Goal: Task Accomplishment & Management: Manage account settings

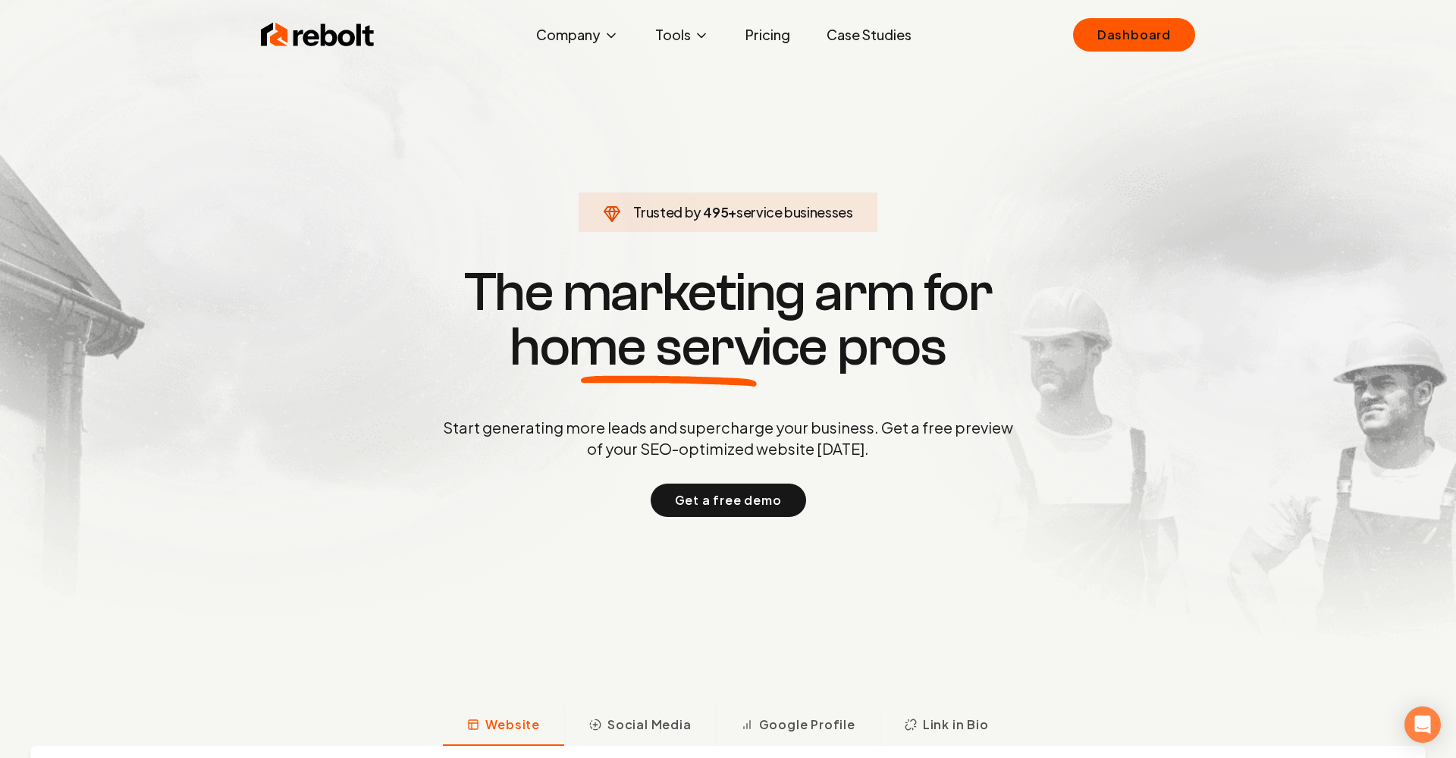
click at [753, 35] on link "Pricing" at bounding box center [767, 35] width 69 height 30
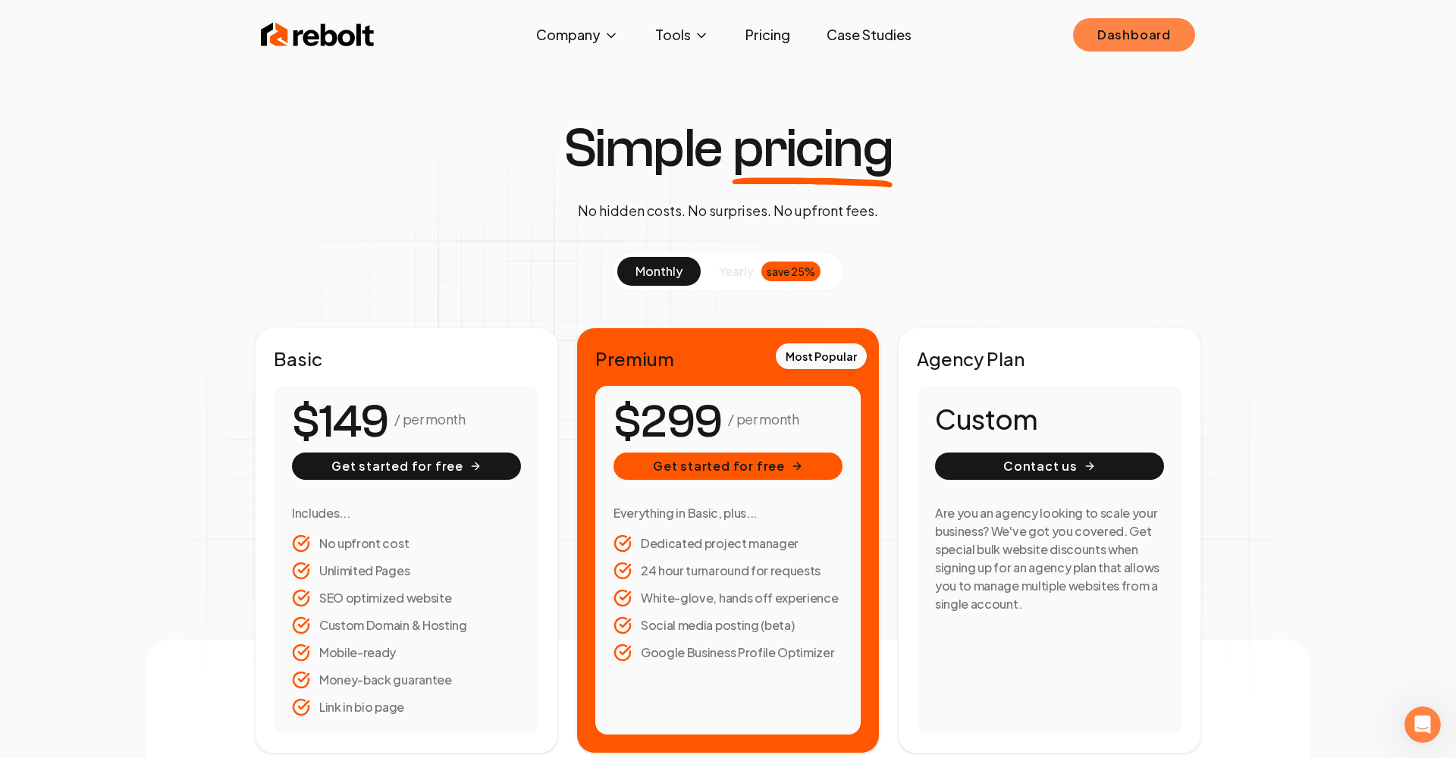
click at [1105, 29] on link "Dashboard" at bounding box center [1134, 34] width 122 height 33
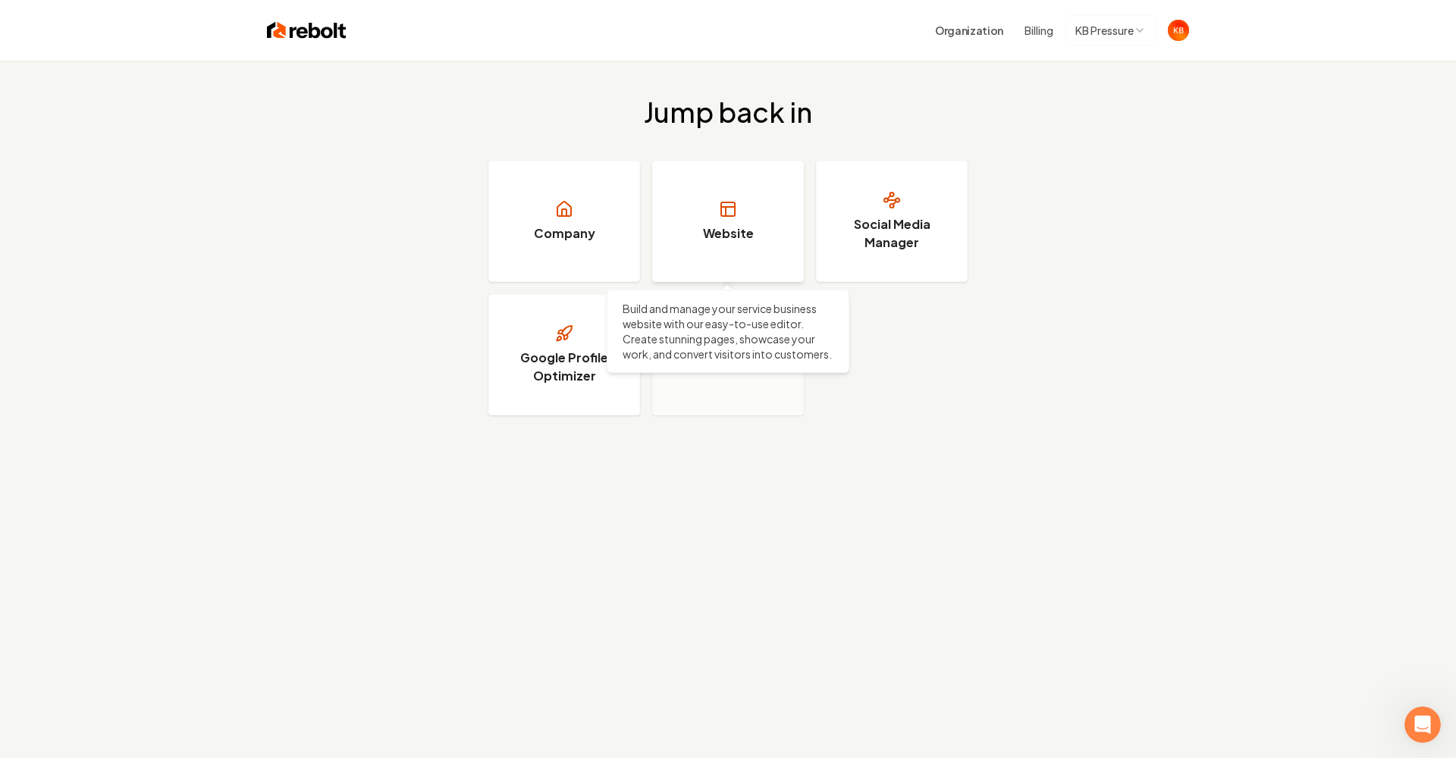
click at [783, 214] on link "Website" at bounding box center [728, 221] width 152 height 121
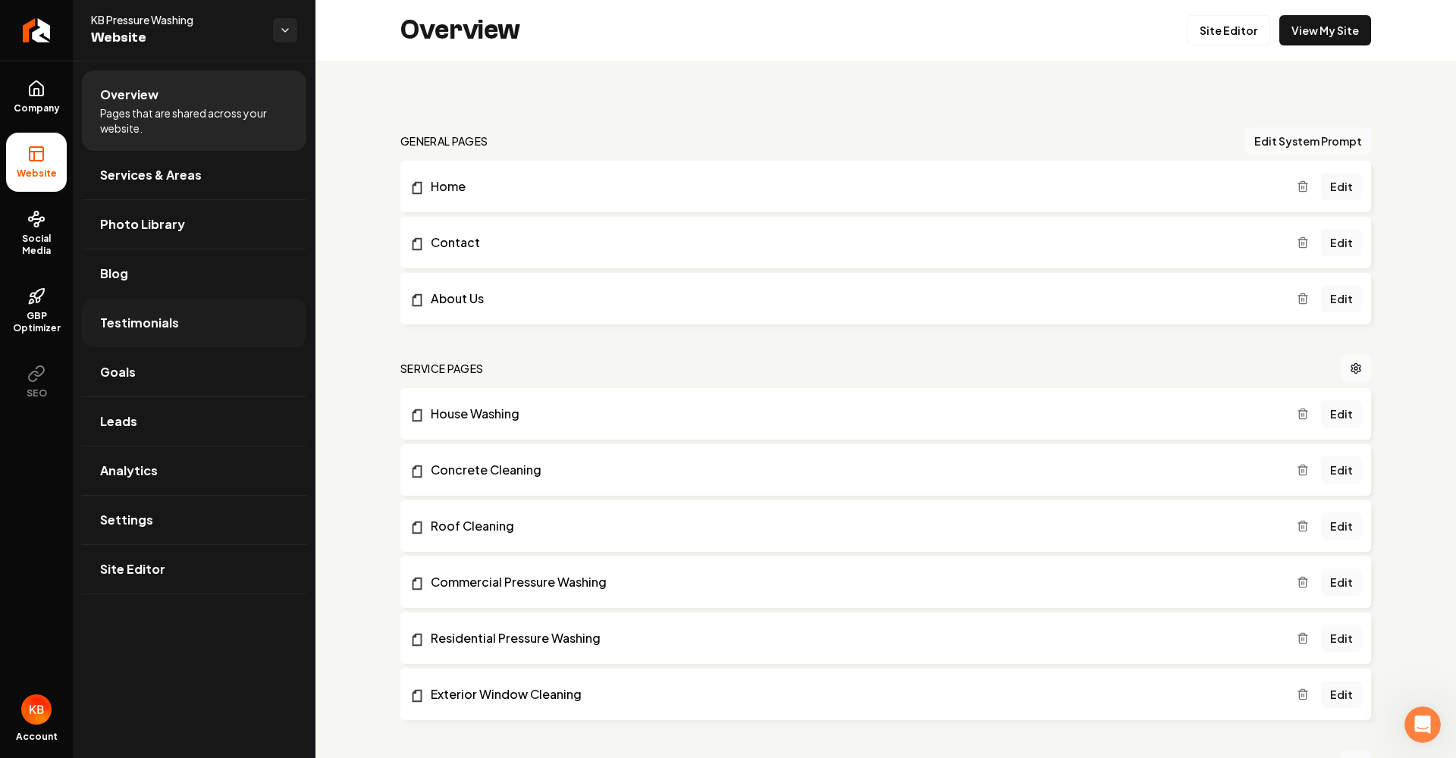
click at [237, 309] on link "Testimonials" at bounding box center [194, 323] width 224 height 49
click at [230, 277] on link "Blog" at bounding box center [194, 273] width 224 height 49
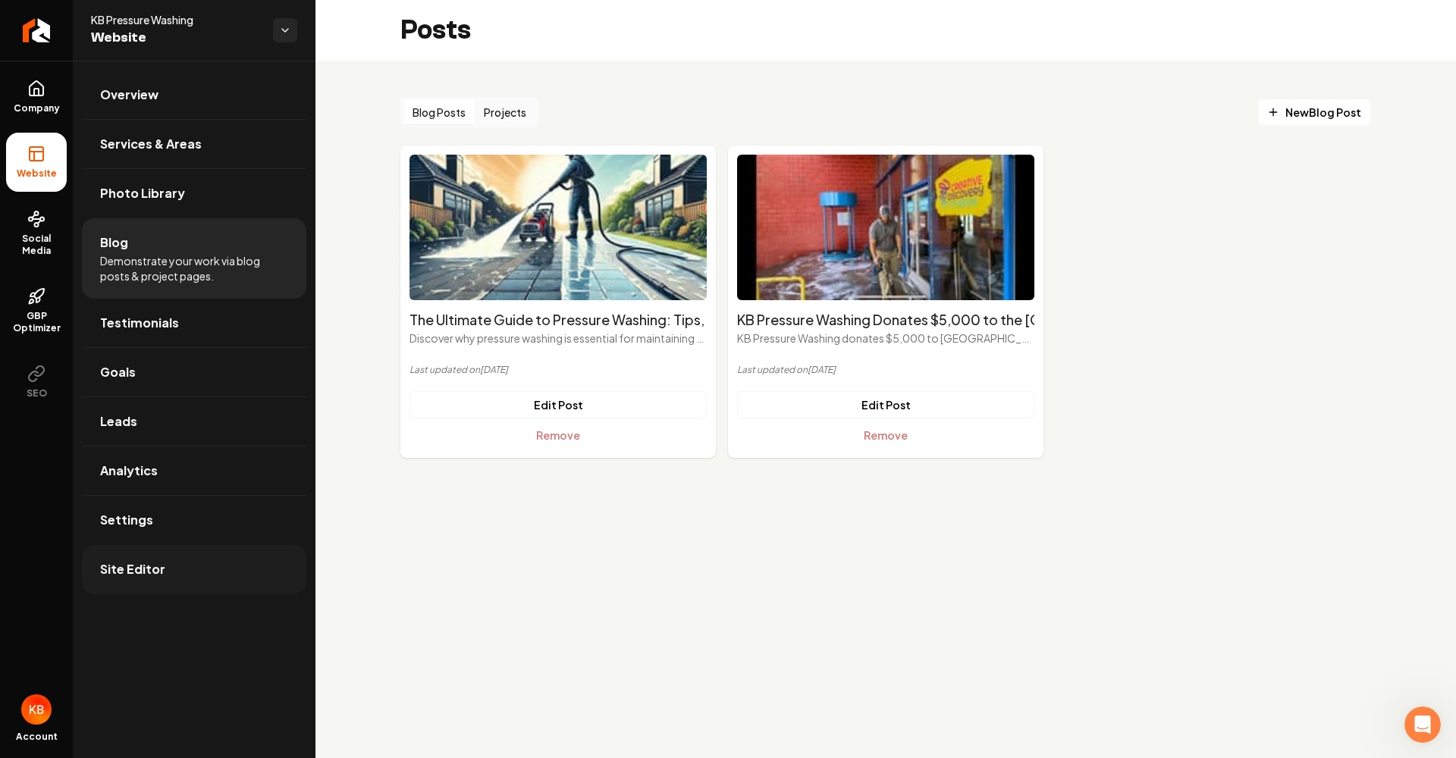
click at [206, 584] on link "Site Editor" at bounding box center [194, 569] width 224 height 49
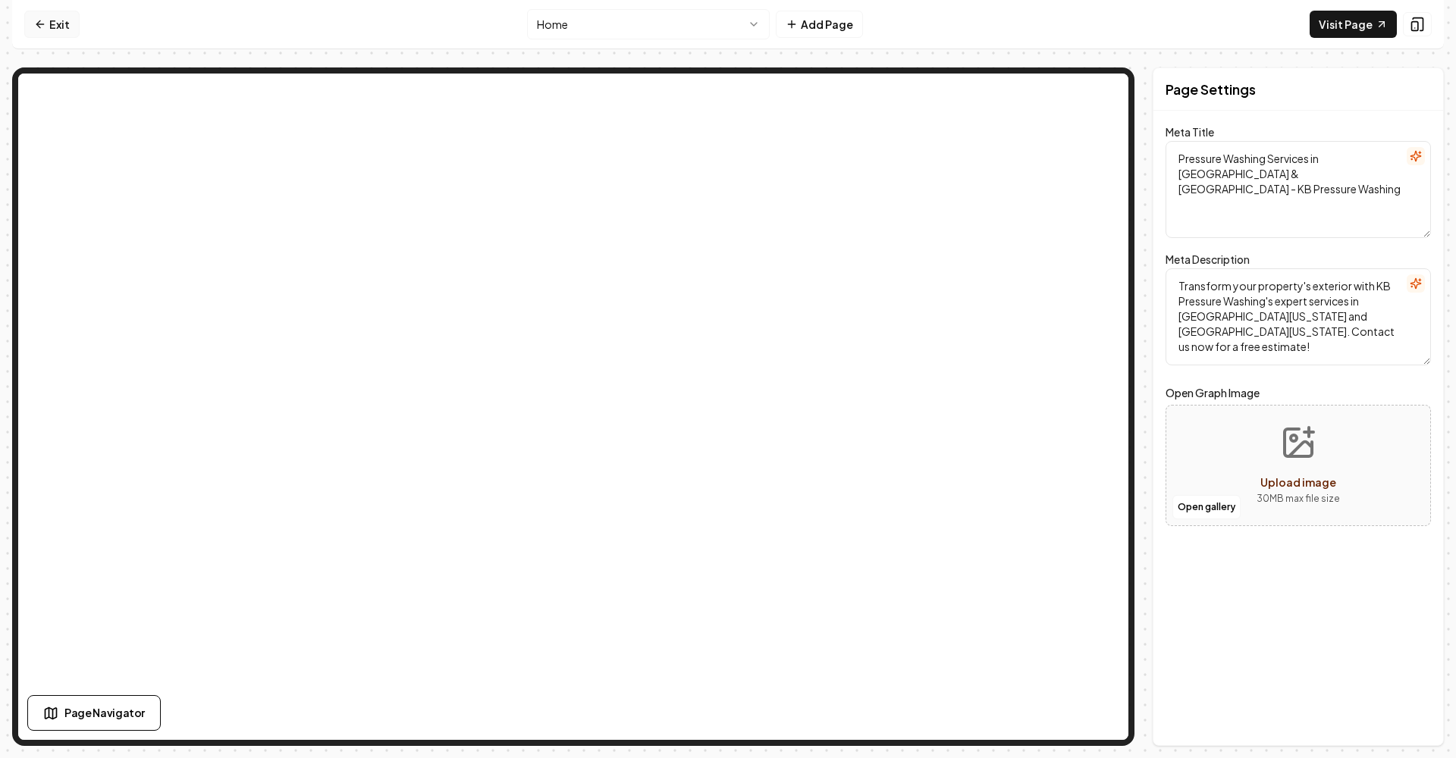
click at [55, 26] on link "Exit" at bounding box center [51, 24] width 55 height 27
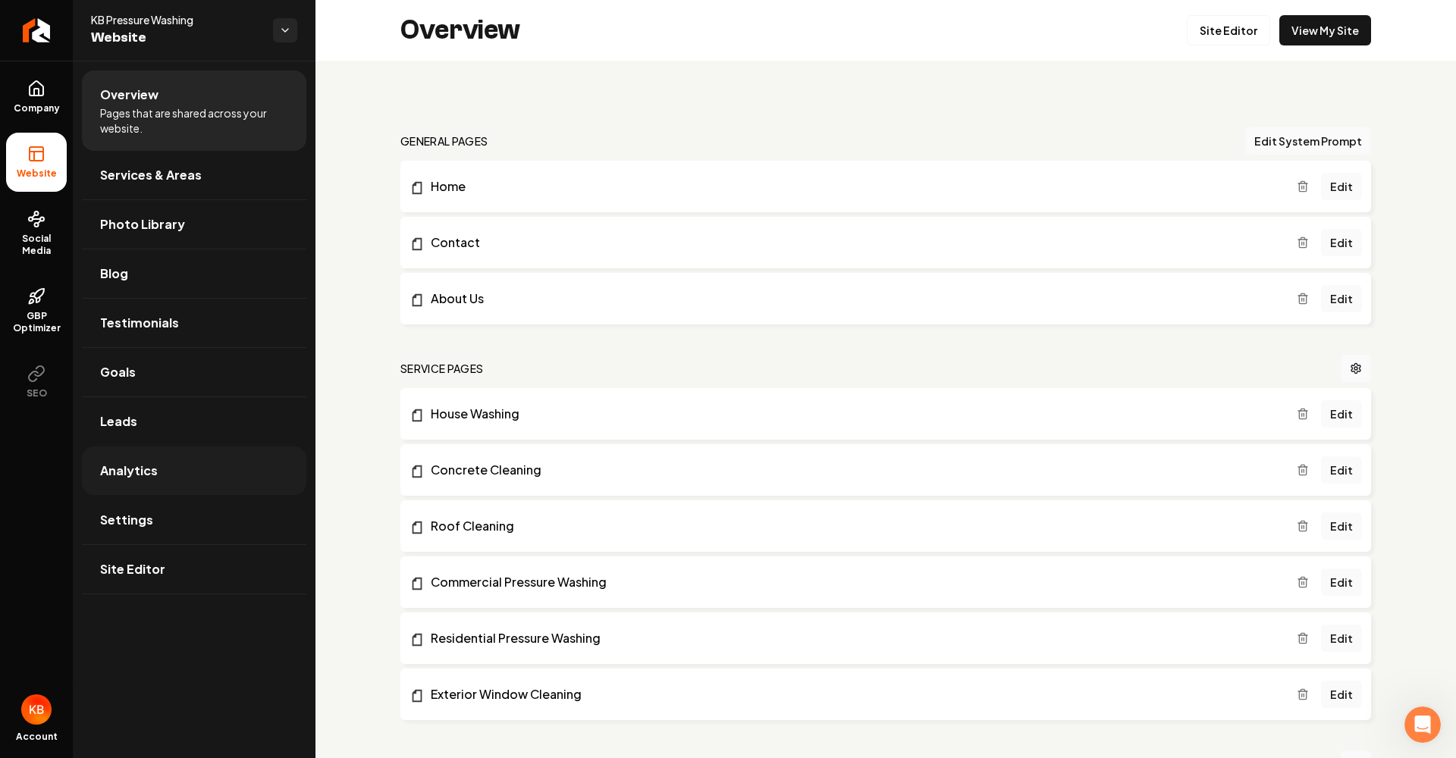
click at [270, 465] on link "Analytics" at bounding box center [194, 471] width 224 height 49
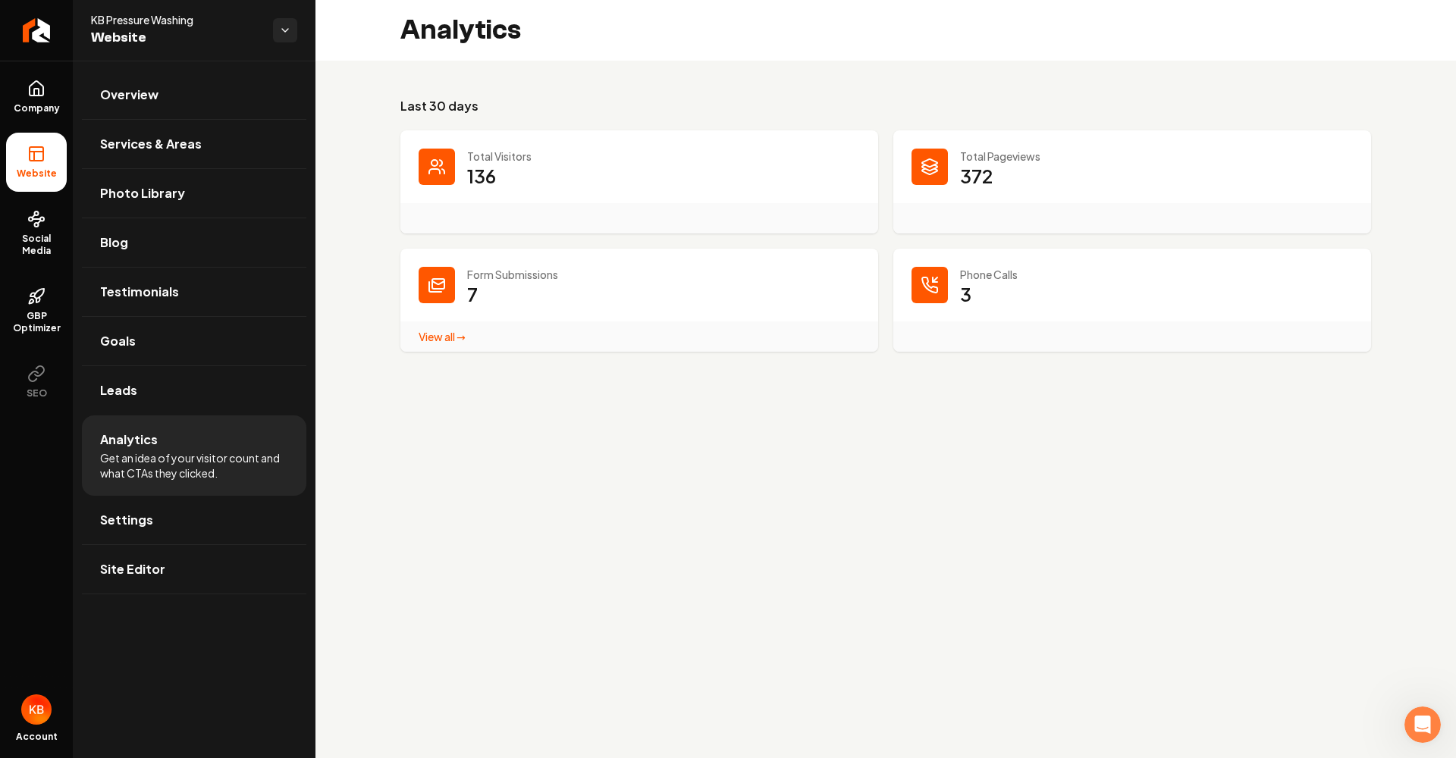
click at [454, 338] on link "View all → Form Submissions stats" at bounding box center [442, 337] width 47 height 14
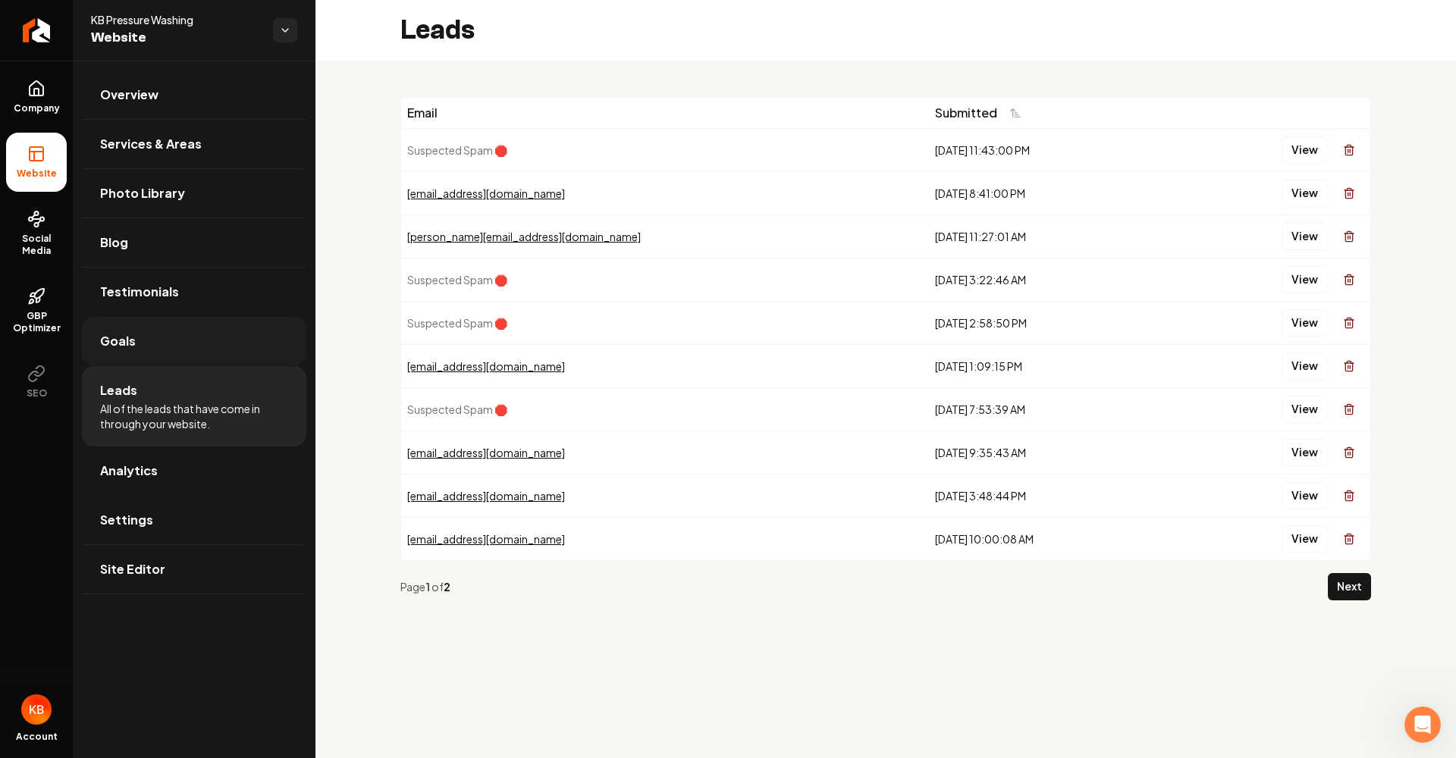
click at [247, 343] on link "Goals" at bounding box center [194, 341] width 224 height 49
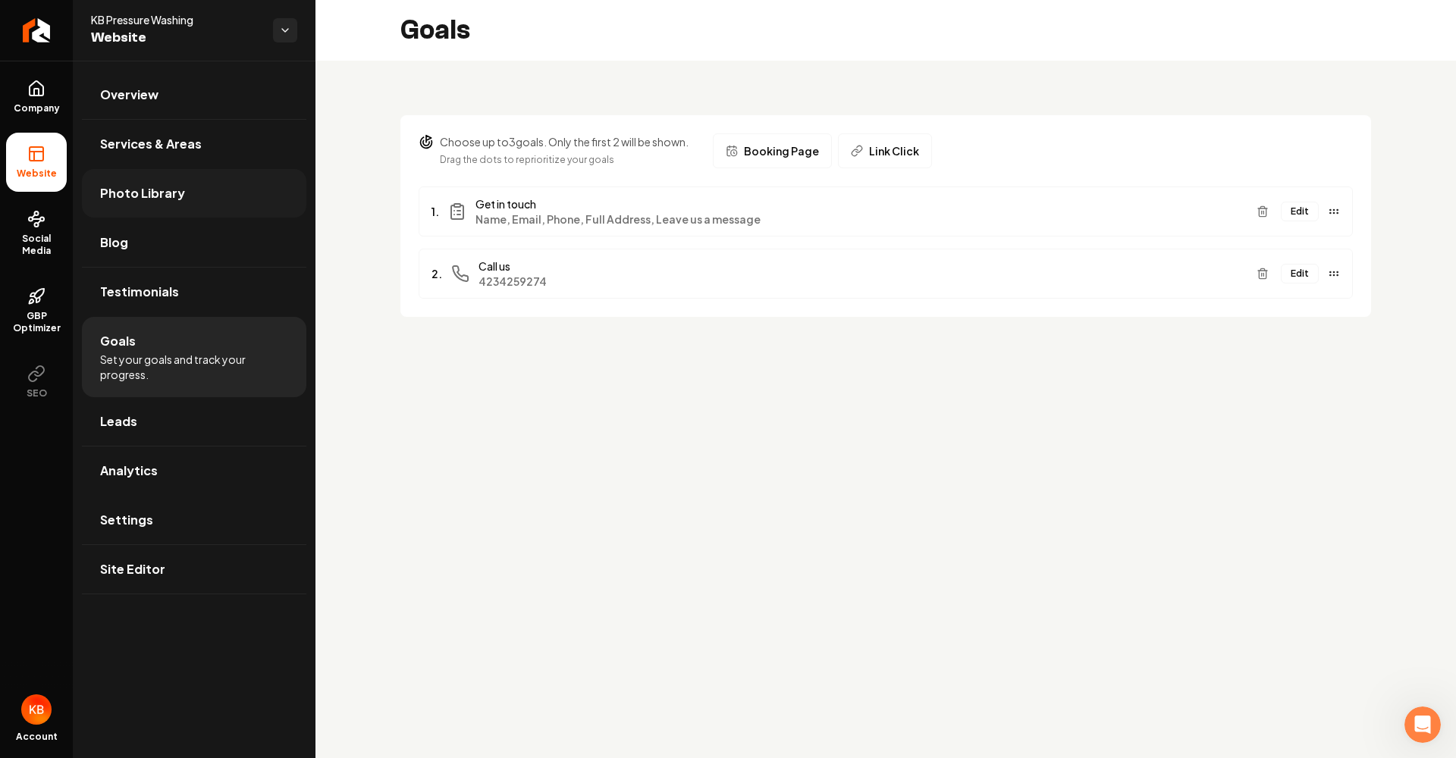
click at [205, 184] on link "Photo Library" at bounding box center [194, 193] width 224 height 49
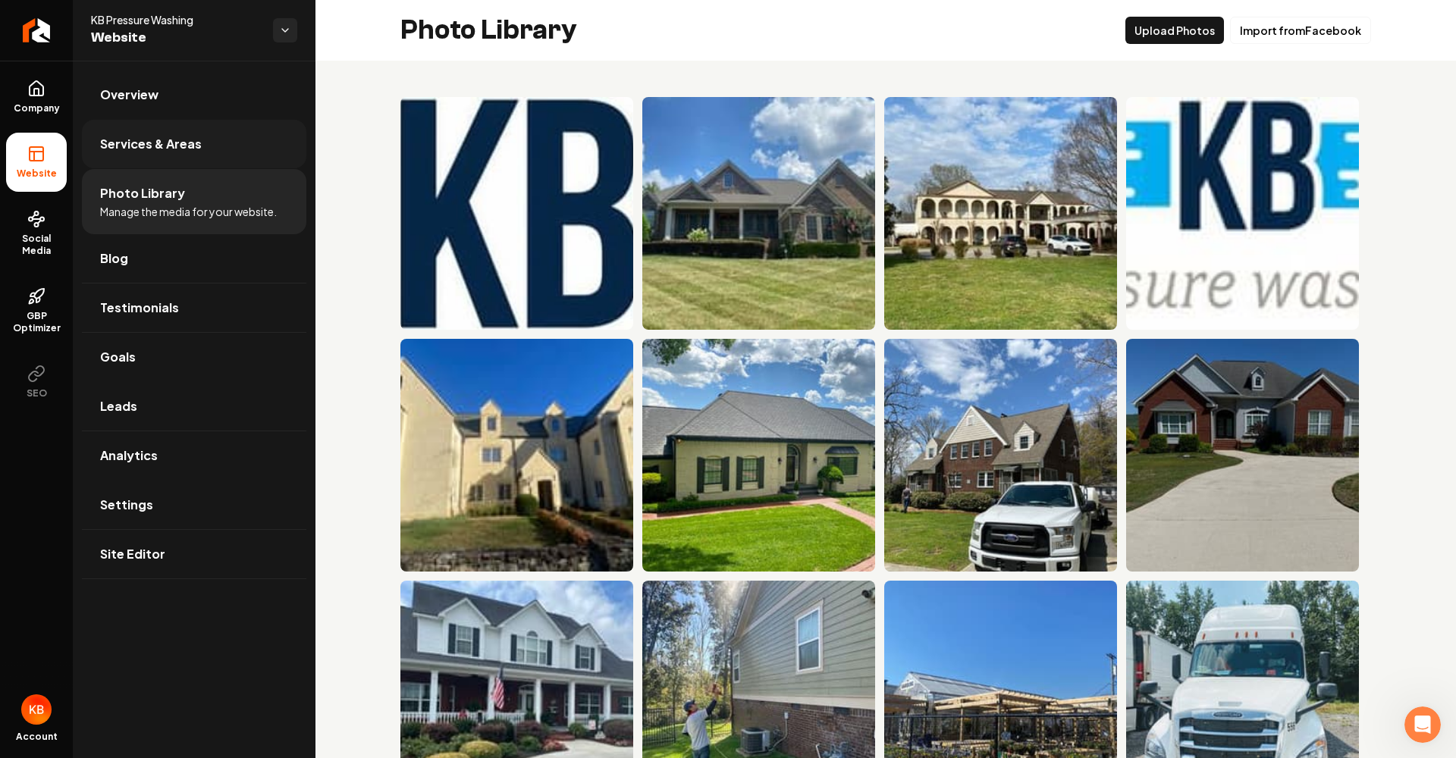
click at [208, 149] on link "Services & Areas" at bounding box center [194, 144] width 224 height 49
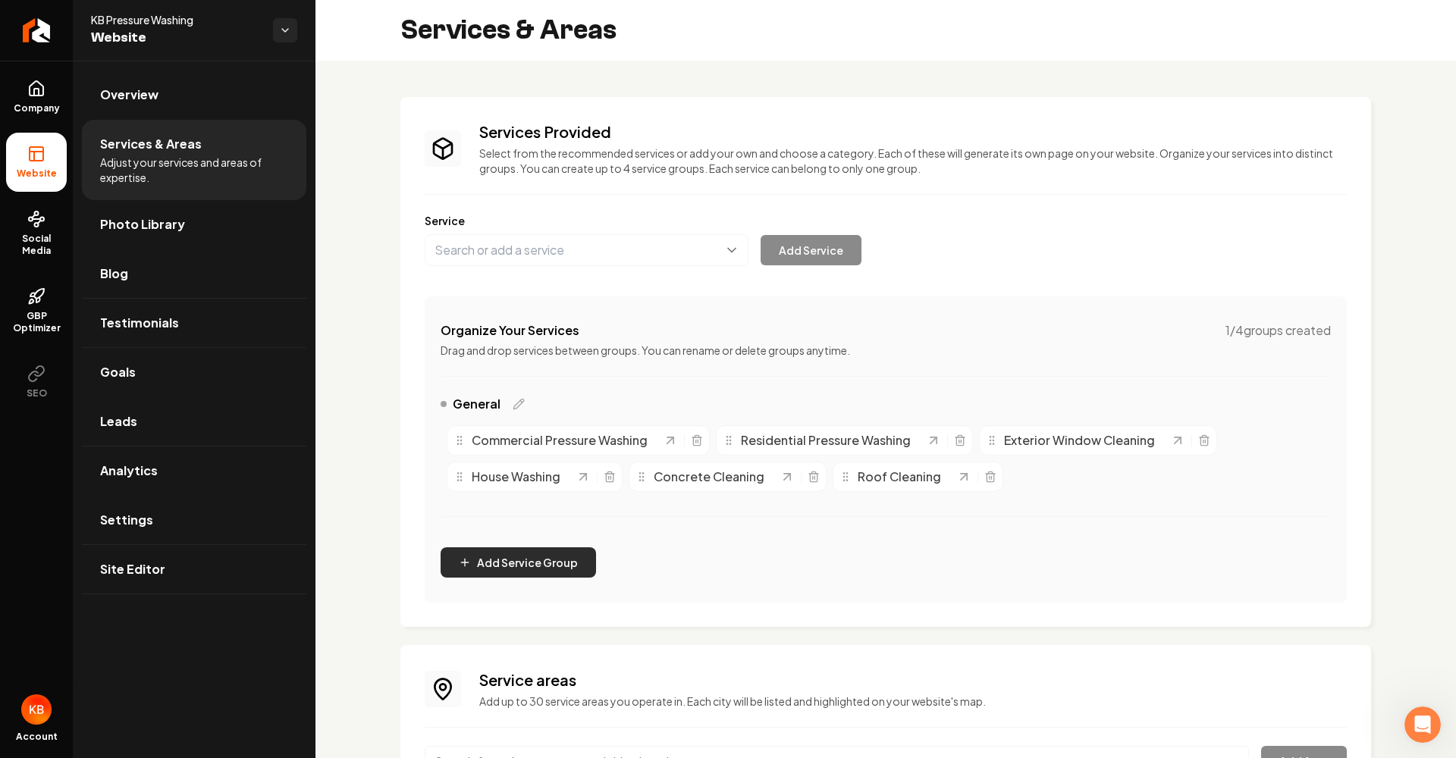
scroll to position [11, 0]
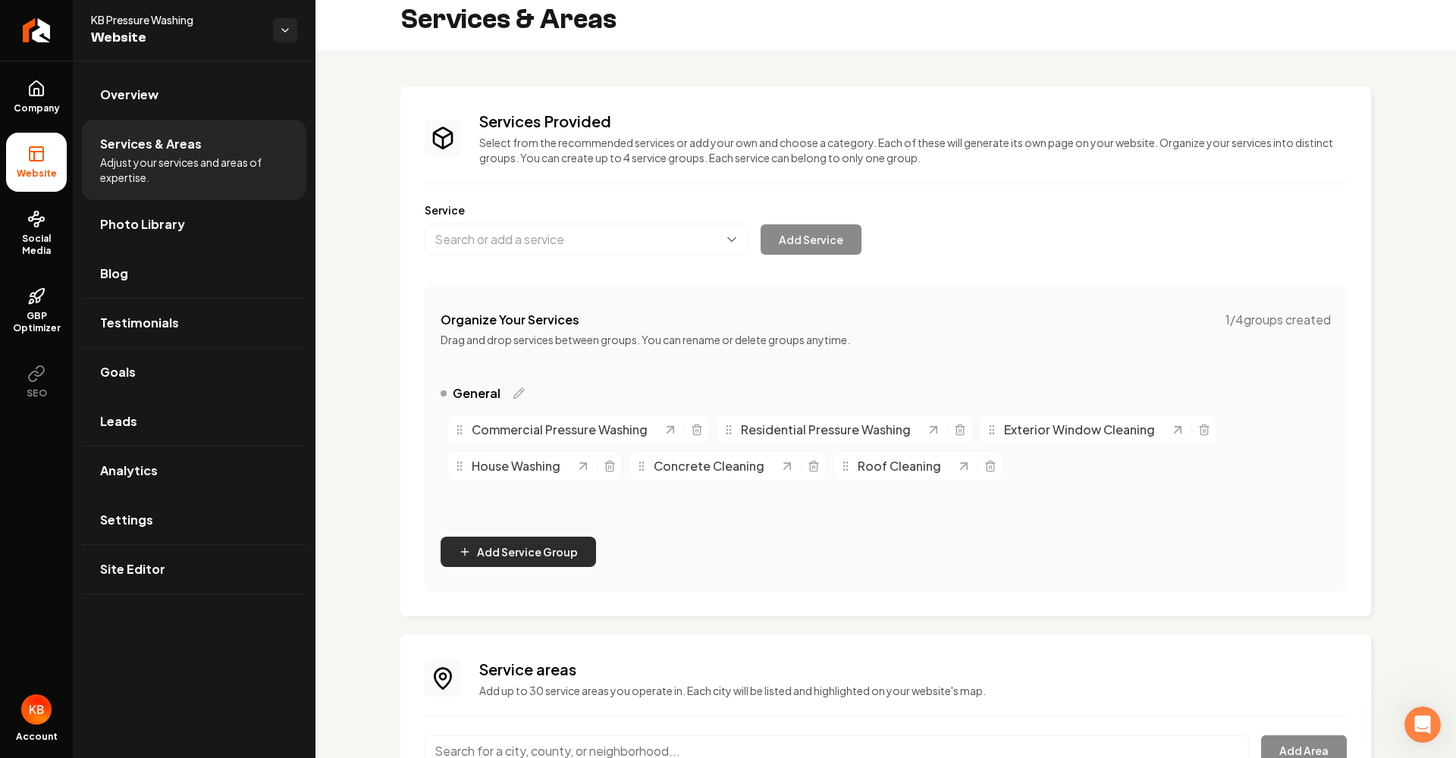
click at [501, 554] on button "Add Service Group" at bounding box center [518, 552] width 155 height 30
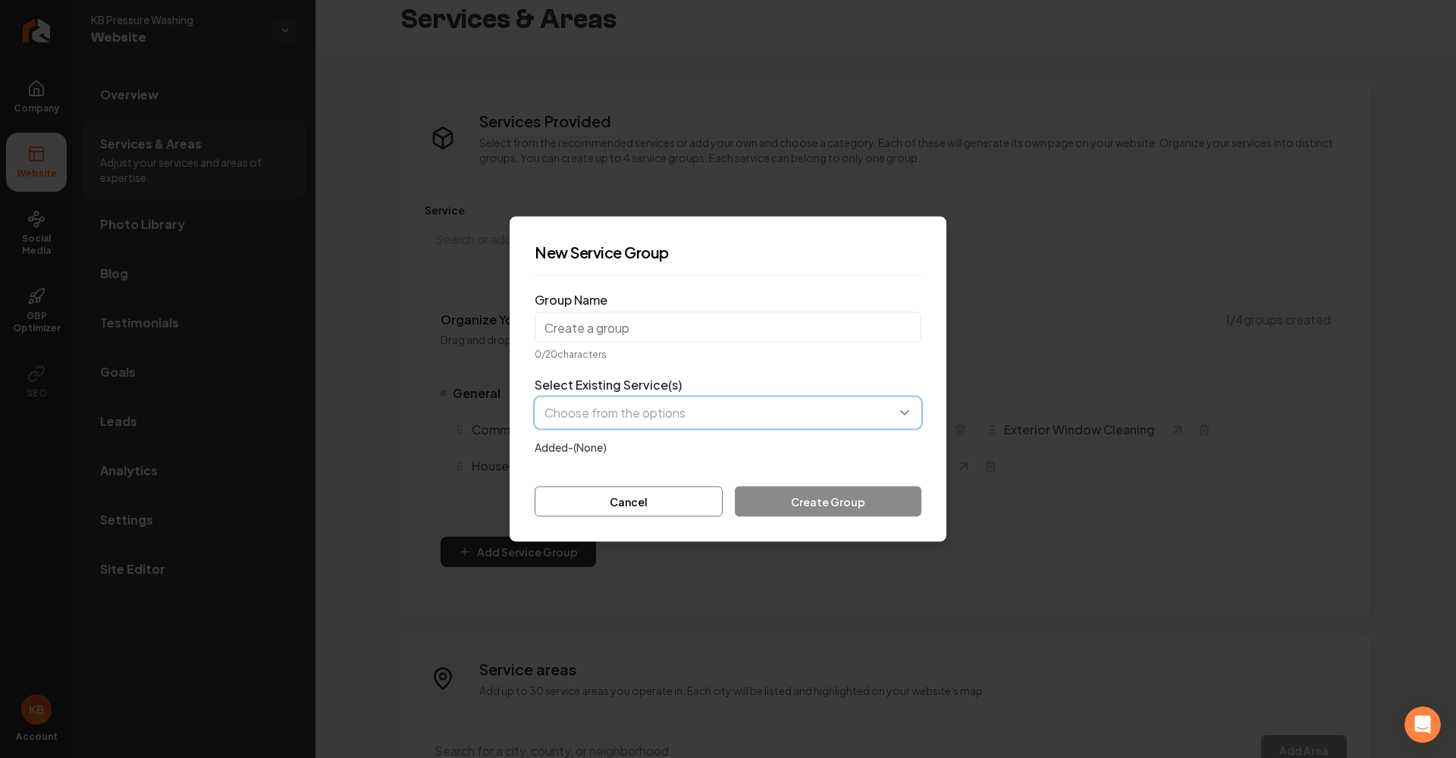
click at [756, 417] on button "button" at bounding box center [728, 413] width 387 height 32
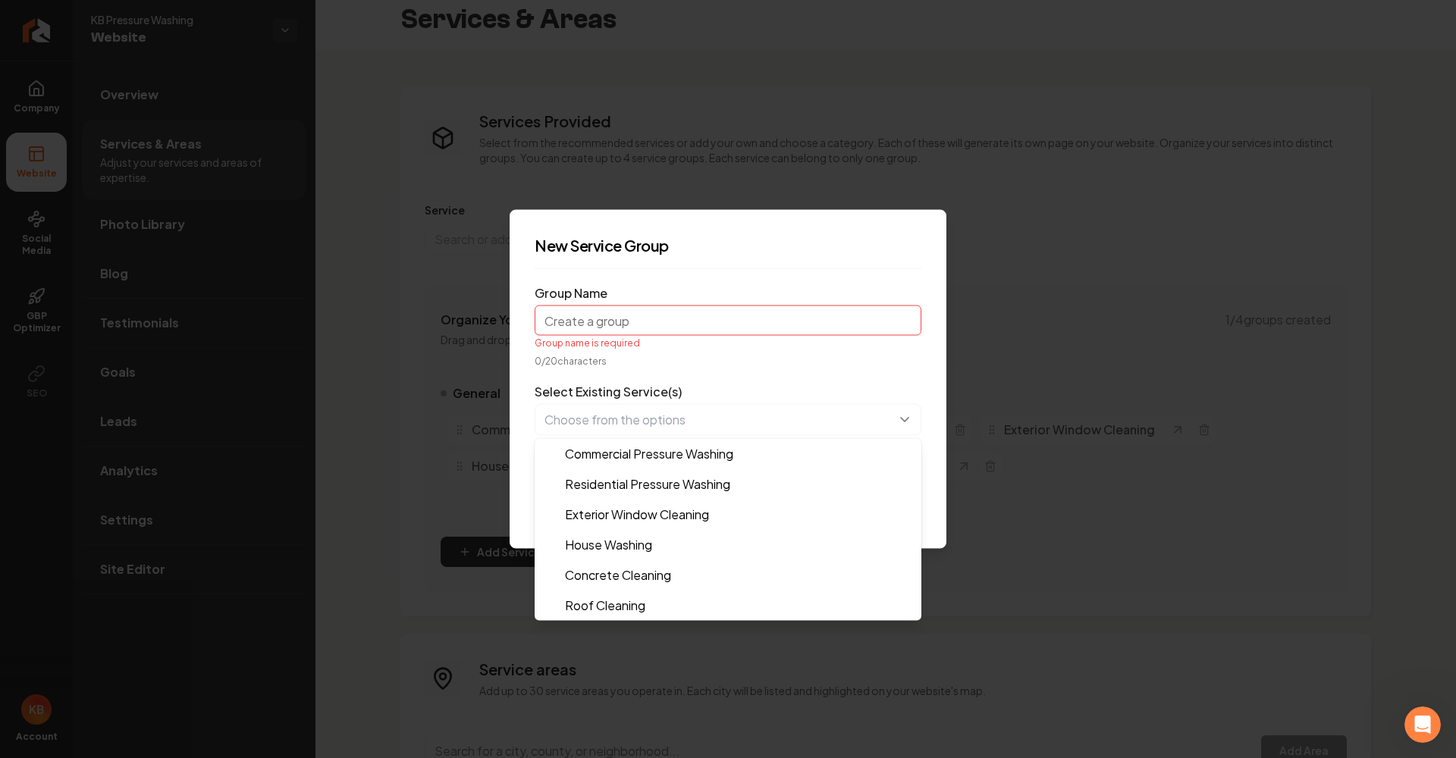
click at [714, 322] on form "Group Name Group name is required 0 / 20 characters Select Existing Service(s) …" at bounding box center [728, 402] width 387 height 243
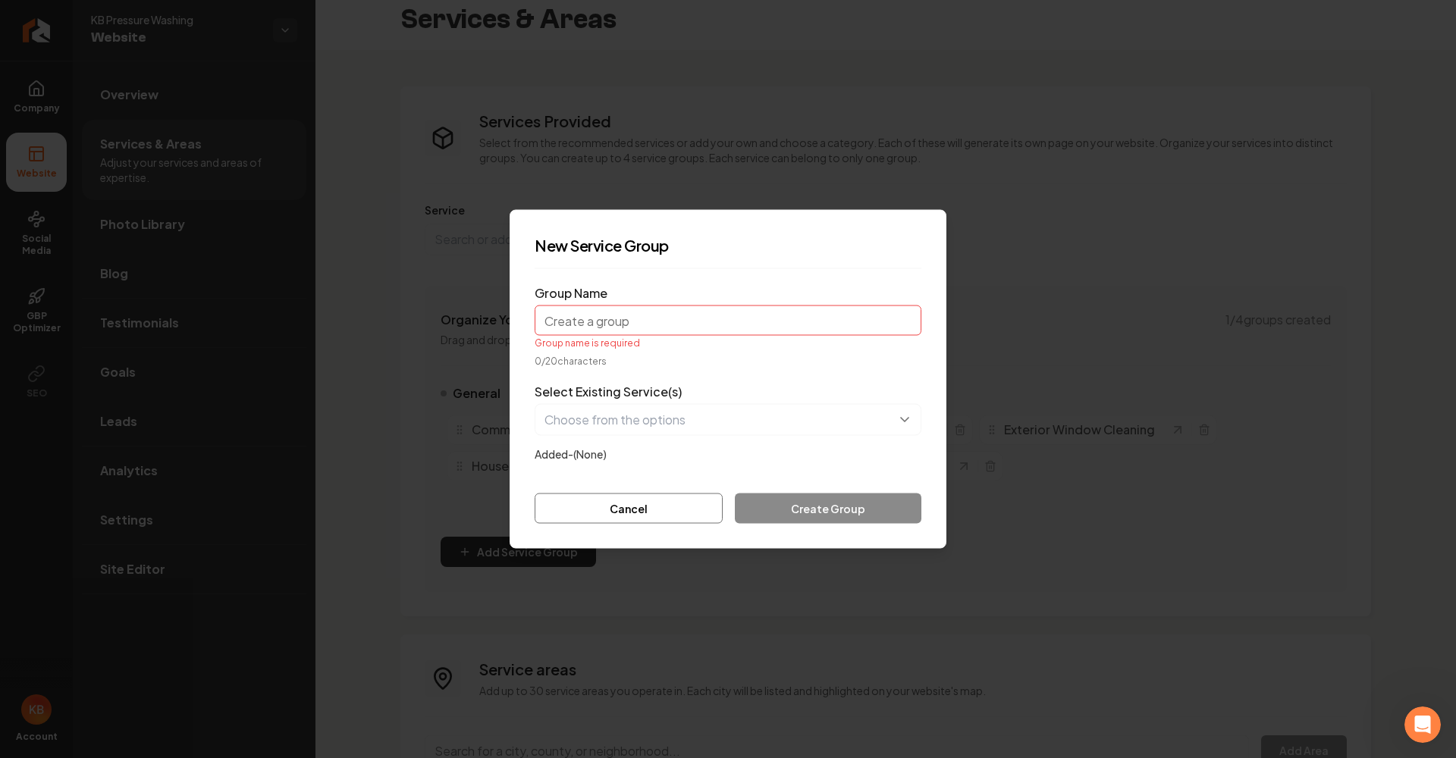
click at [660, 505] on button "Cancel" at bounding box center [629, 509] width 188 height 30
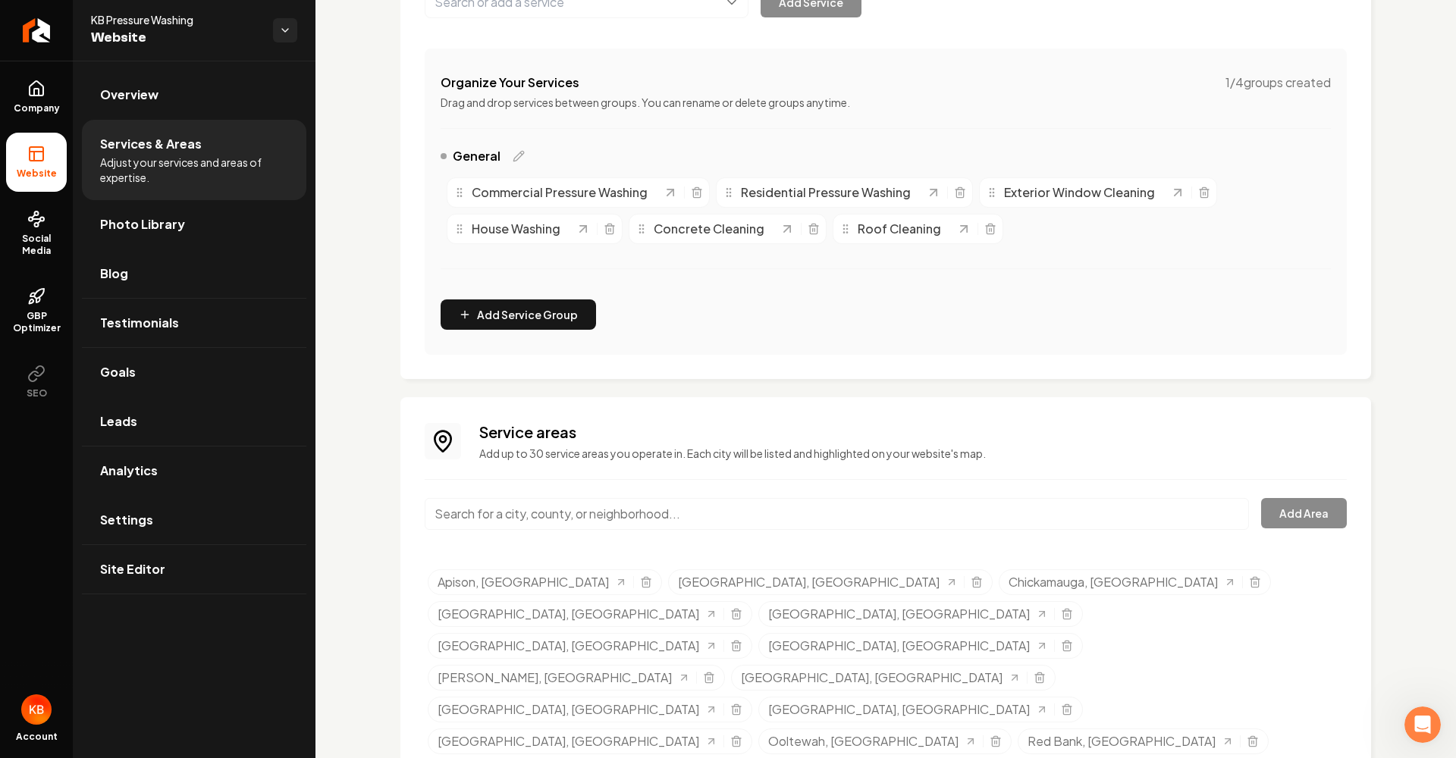
scroll to position [247, 0]
click at [207, 82] on link "Overview" at bounding box center [194, 95] width 224 height 49
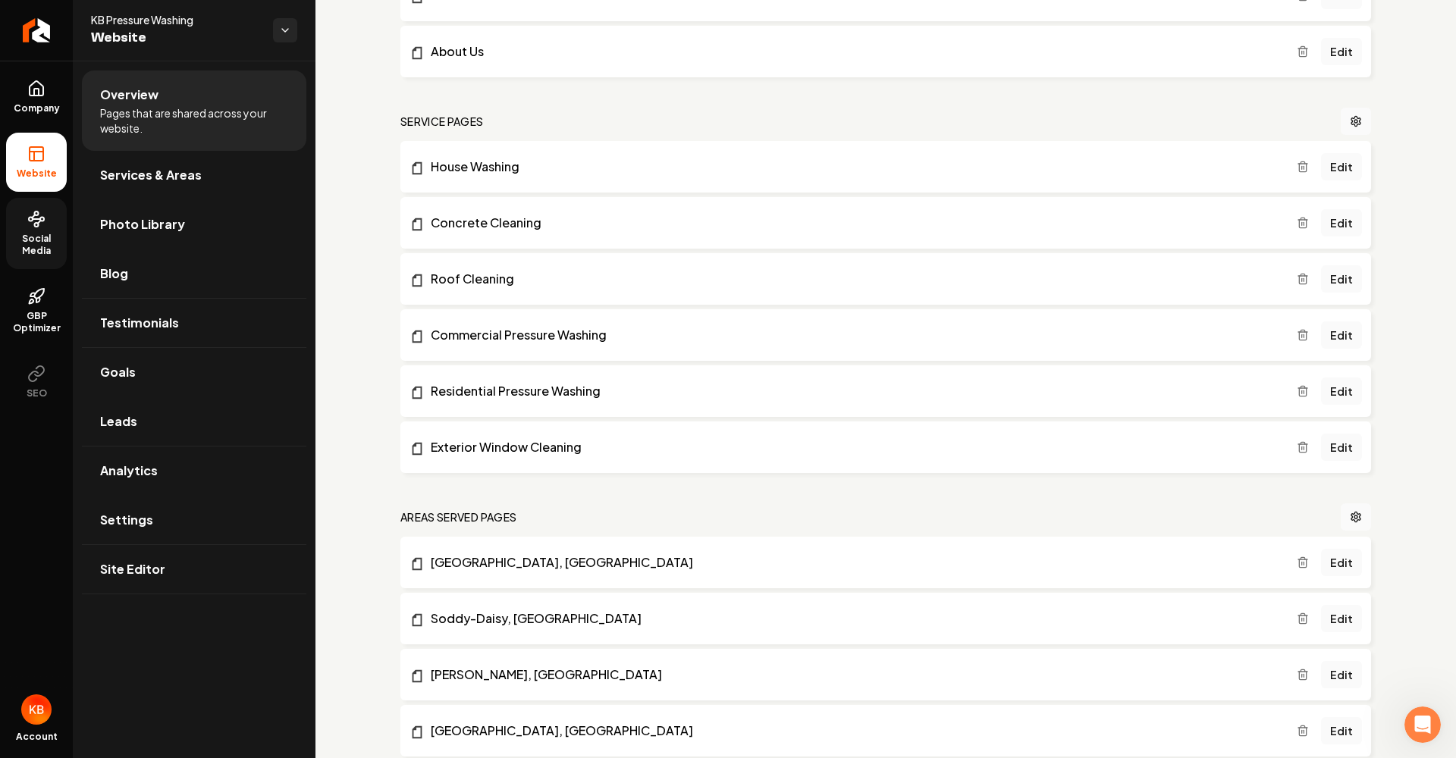
click at [56, 253] on span "Social Media" at bounding box center [36, 245] width 61 height 24
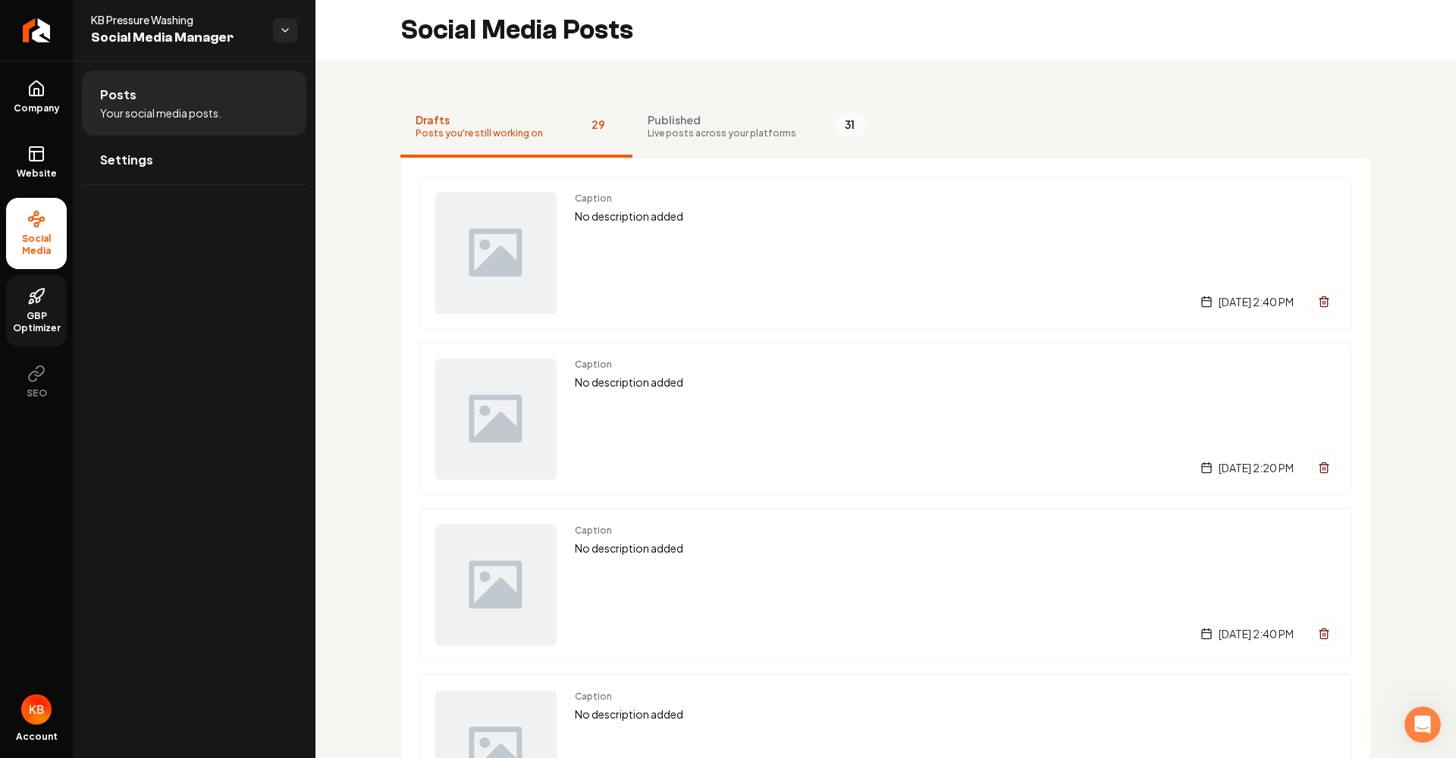
click at [42, 309] on link "GBP Optimizer" at bounding box center [36, 310] width 61 height 71
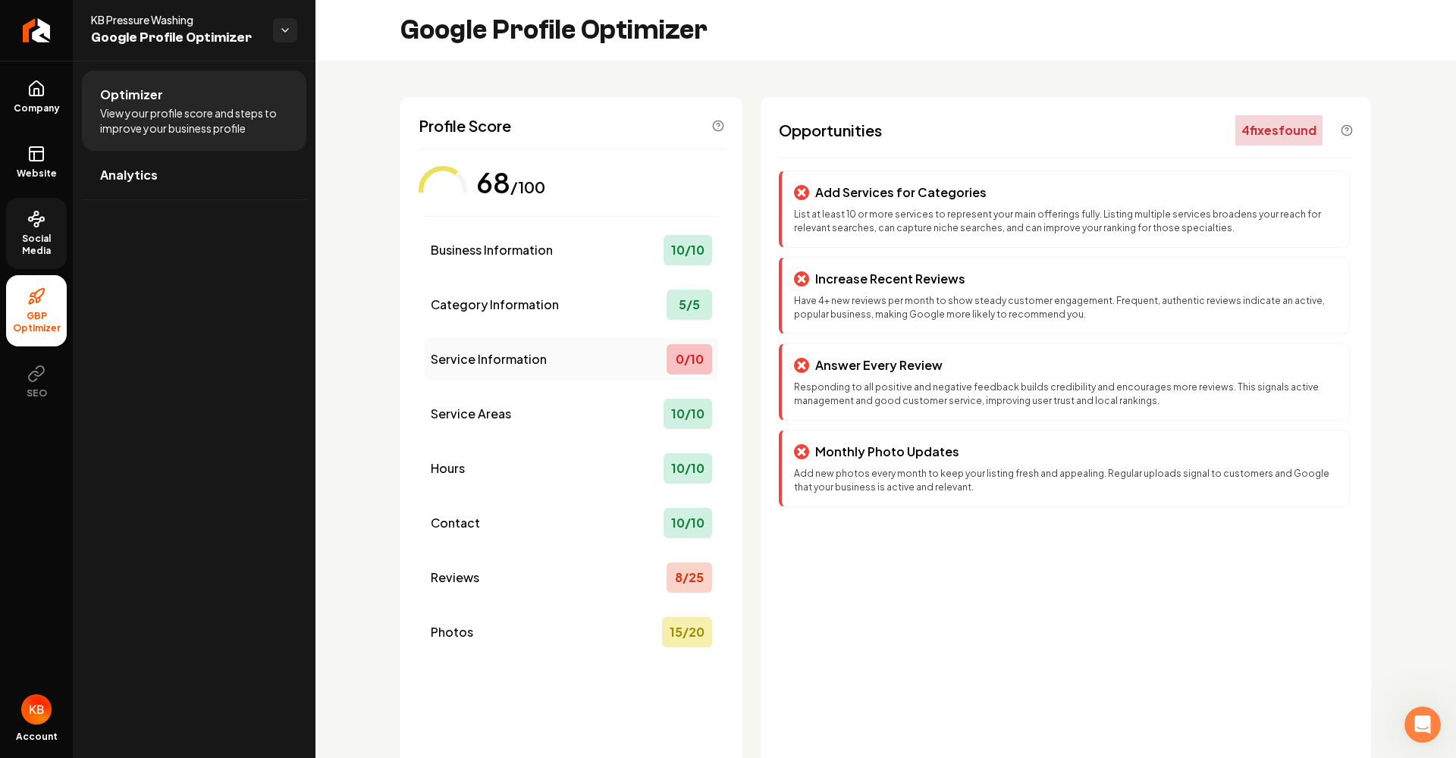
click at [660, 365] on div "Service Information 0 / 10" at bounding box center [571, 359] width 293 height 42
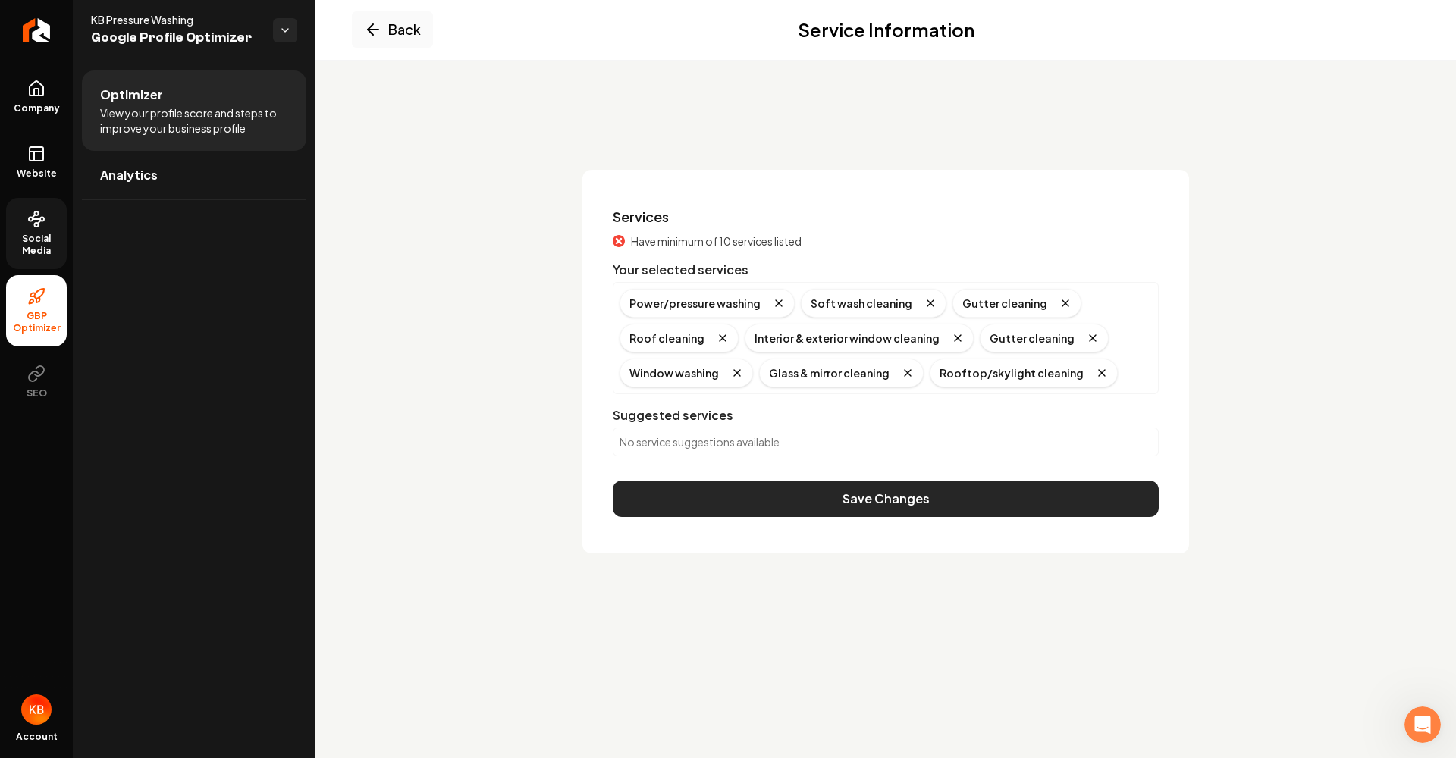
click at [860, 498] on button "Save Changes" at bounding box center [886, 499] width 546 height 36
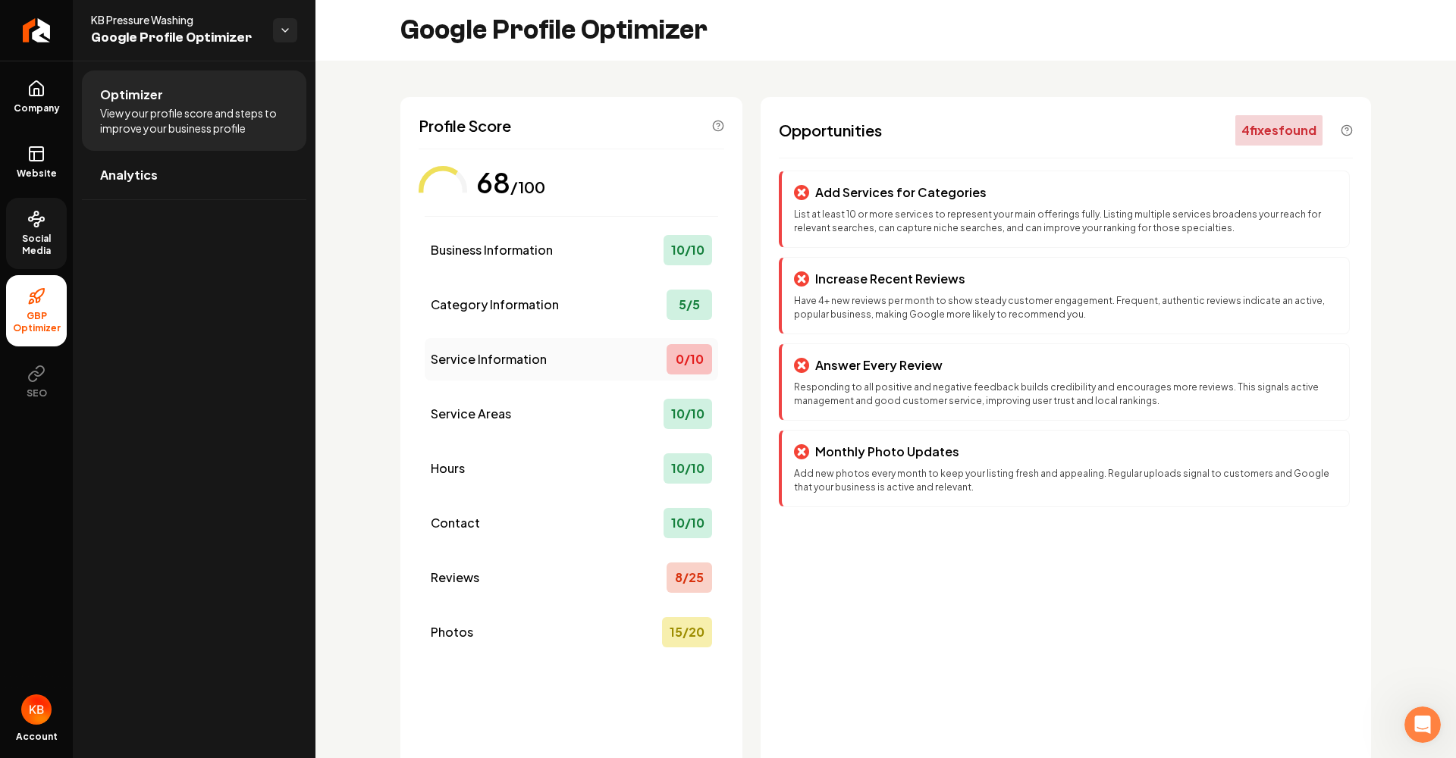
click at [636, 350] on div "Service Information 0 / 10" at bounding box center [571, 359] width 293 height 42
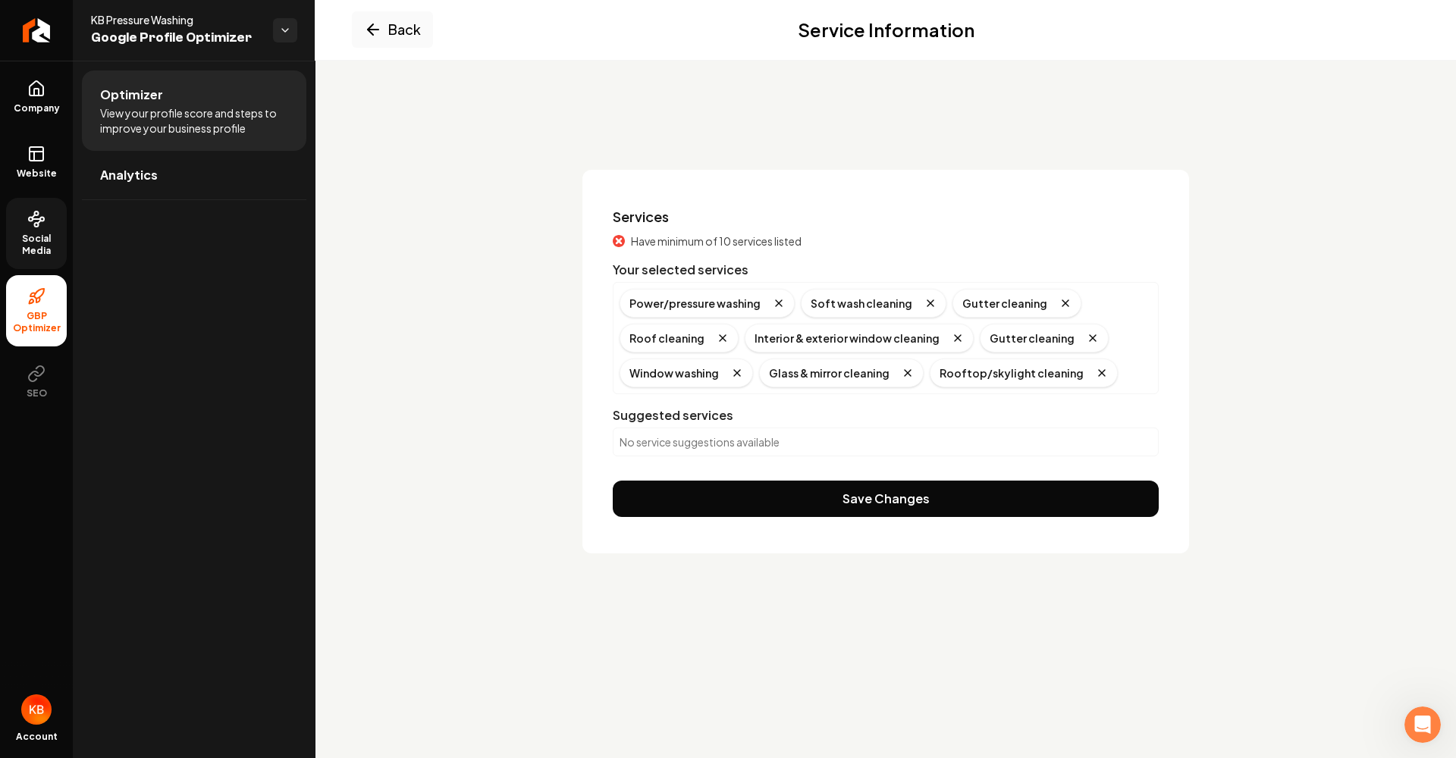
click at [366, 24] on icon "Main content area" at bounding box center [373, 29] width 18 height 18
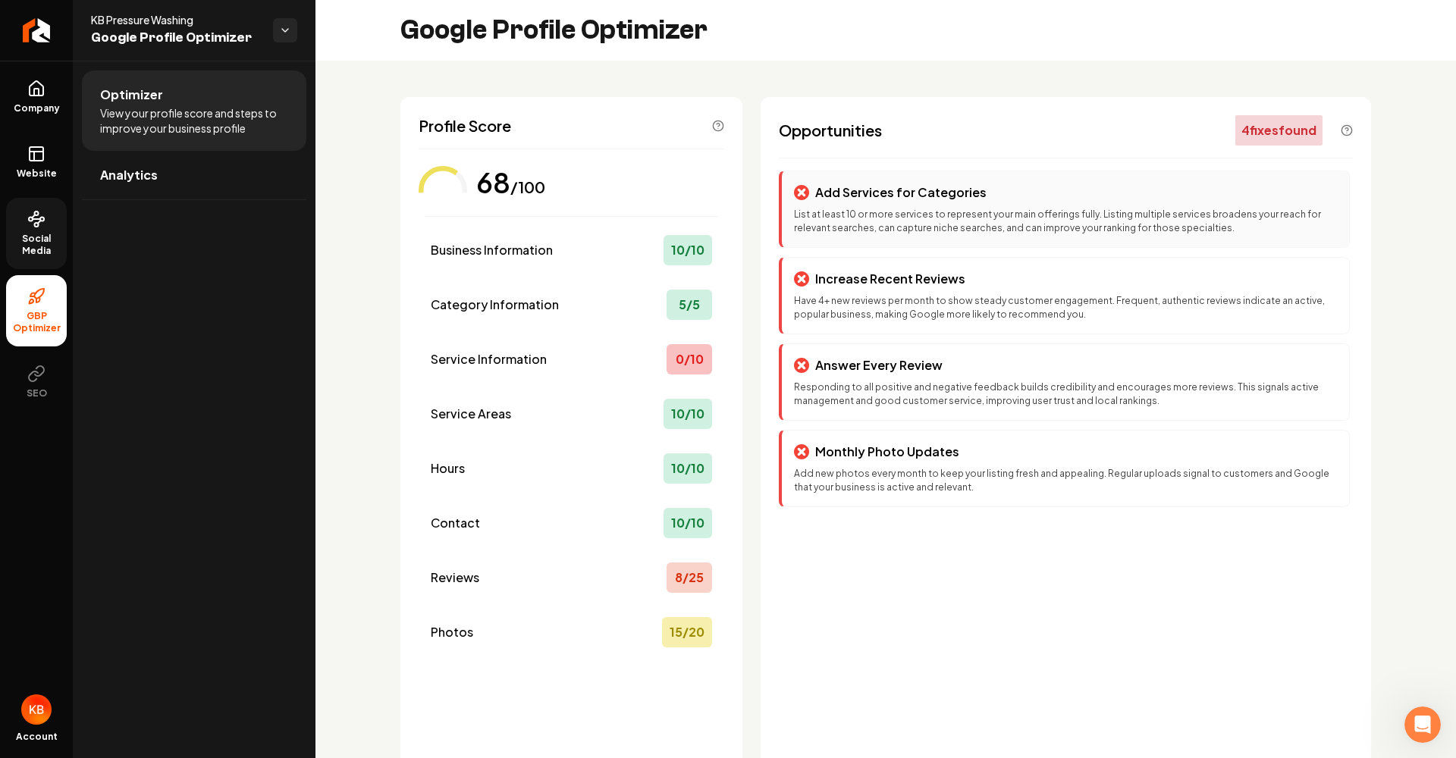
click at [1019, 223] on p "List at least 10 or more services to represent your main offerings fully. Listi…" at bounding box center [1065, 221] width 543 height 27
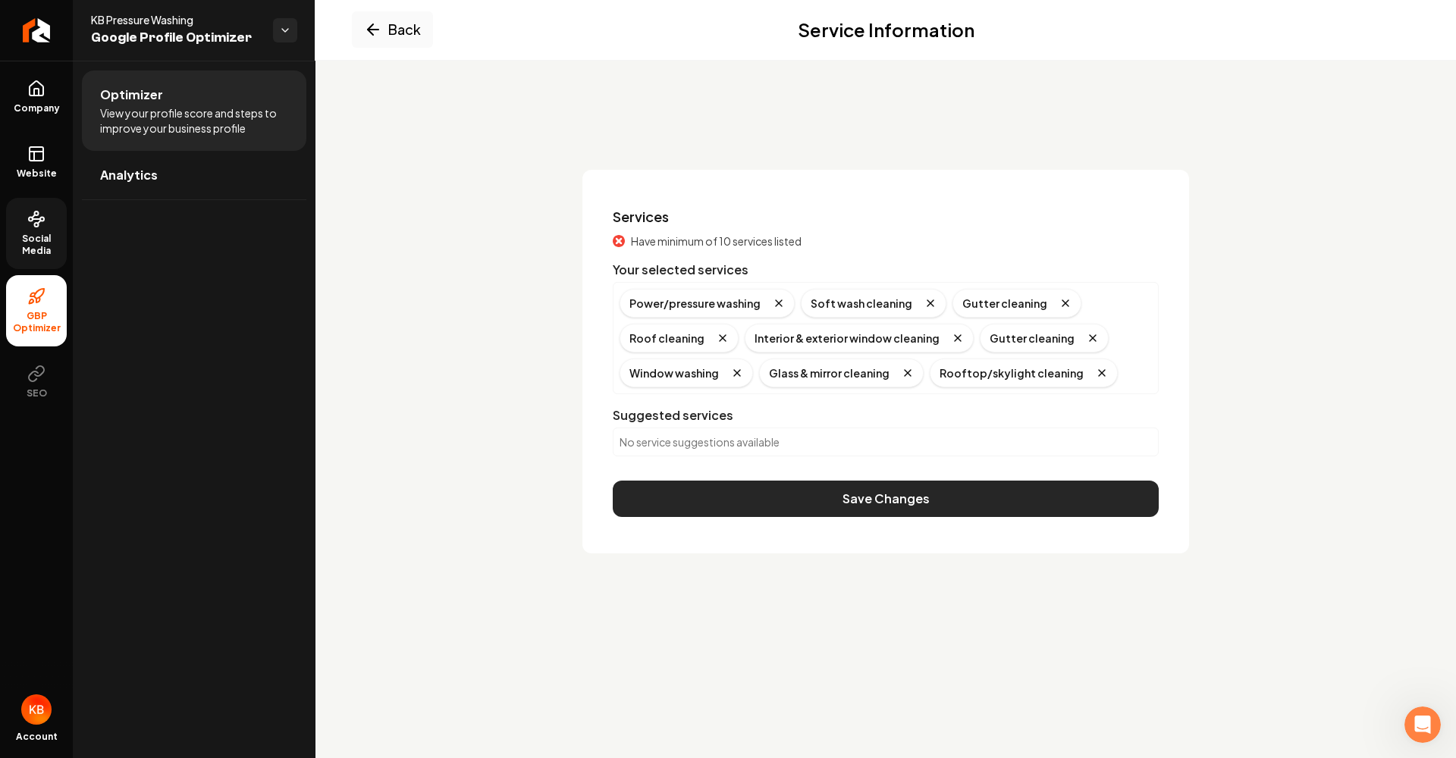
click at [1023, 492] on button "Save Changes" at bounding box center [886, 499] width 546 height 36
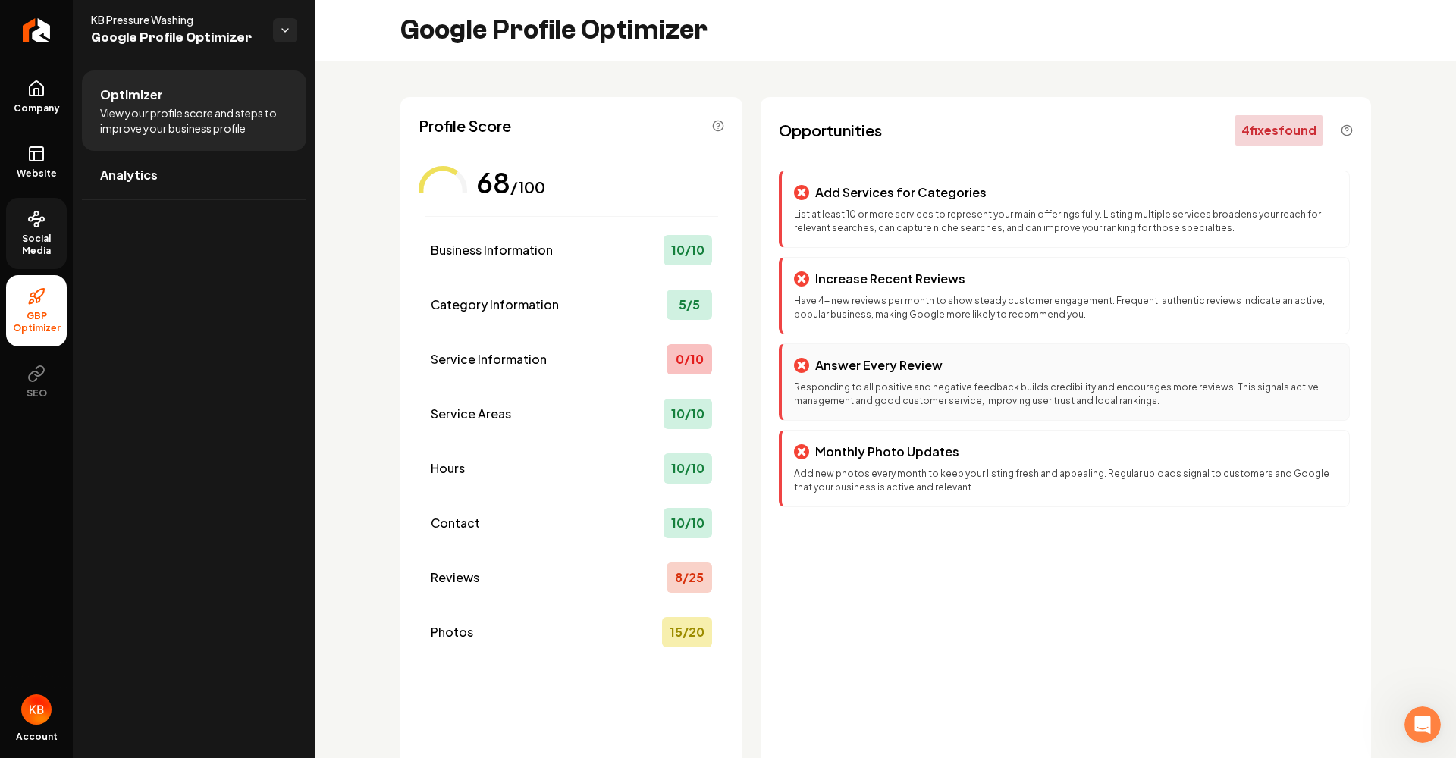
click at [1093, 375] on div "Answer Every Review Responding to all positive and negative feedback builds cre…" at bounding box center [1064, 382] width 571 height 77
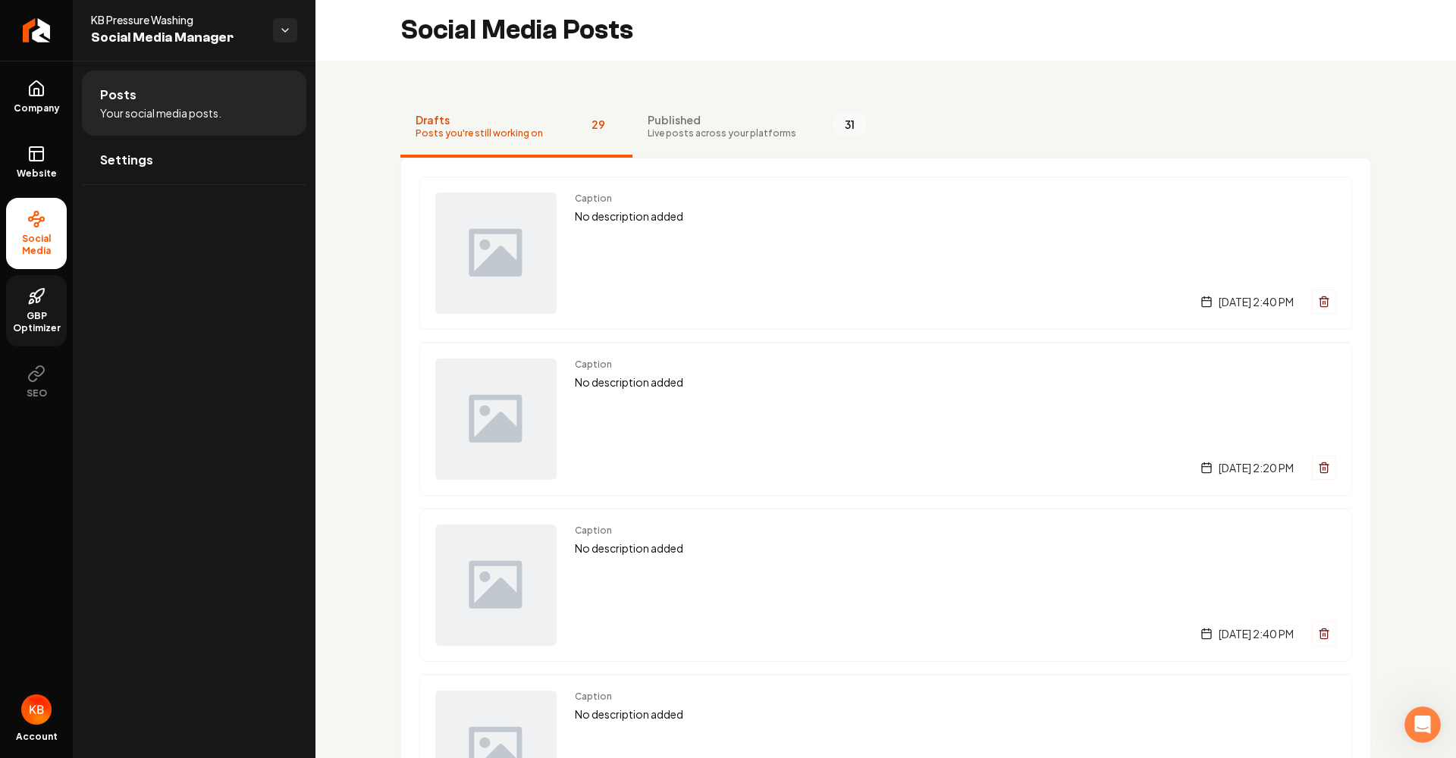
click at [51, 318] on span "GBP Optimizer" at bounding box center [36, 322] width 61 height 24
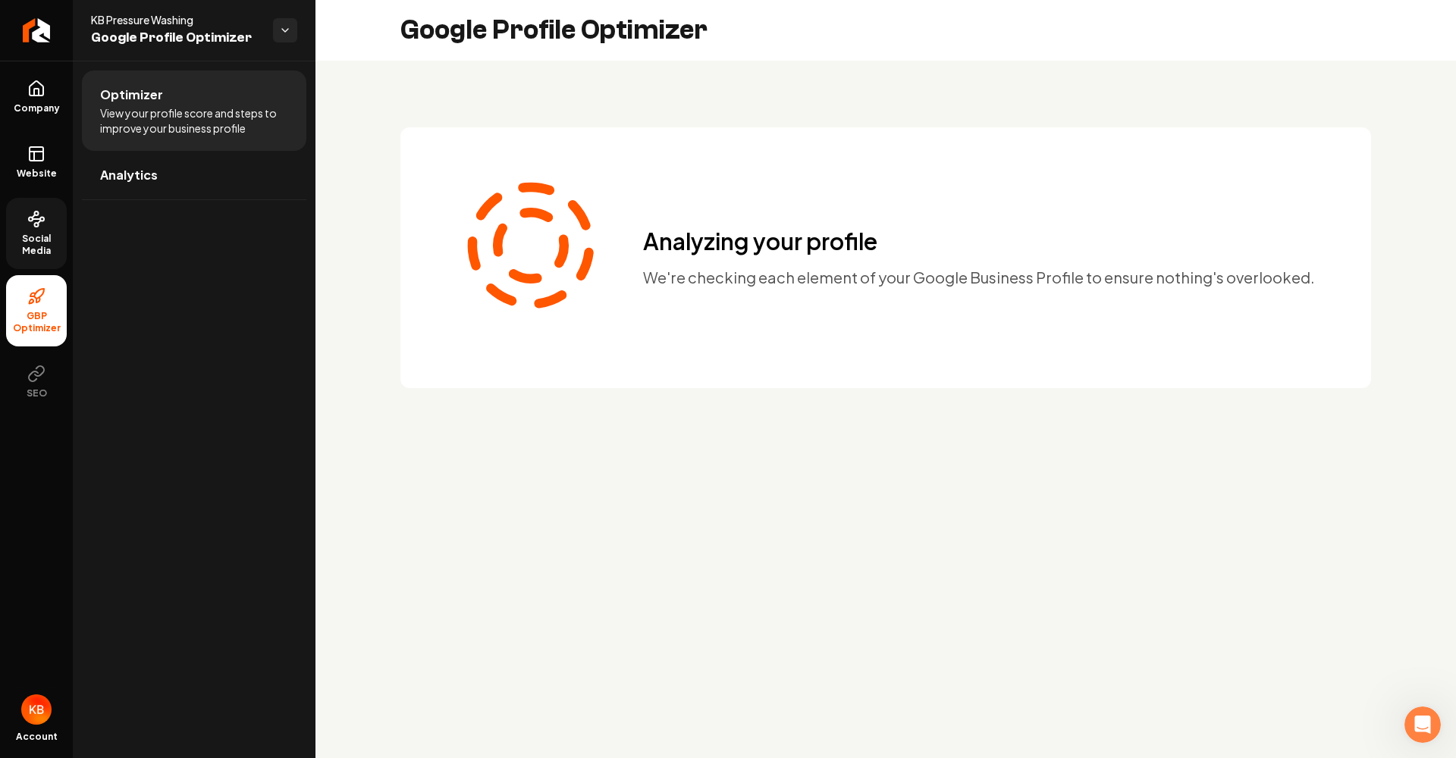
click at [42, 218] on circle at bounding box center [42, 220] width 4 height 4
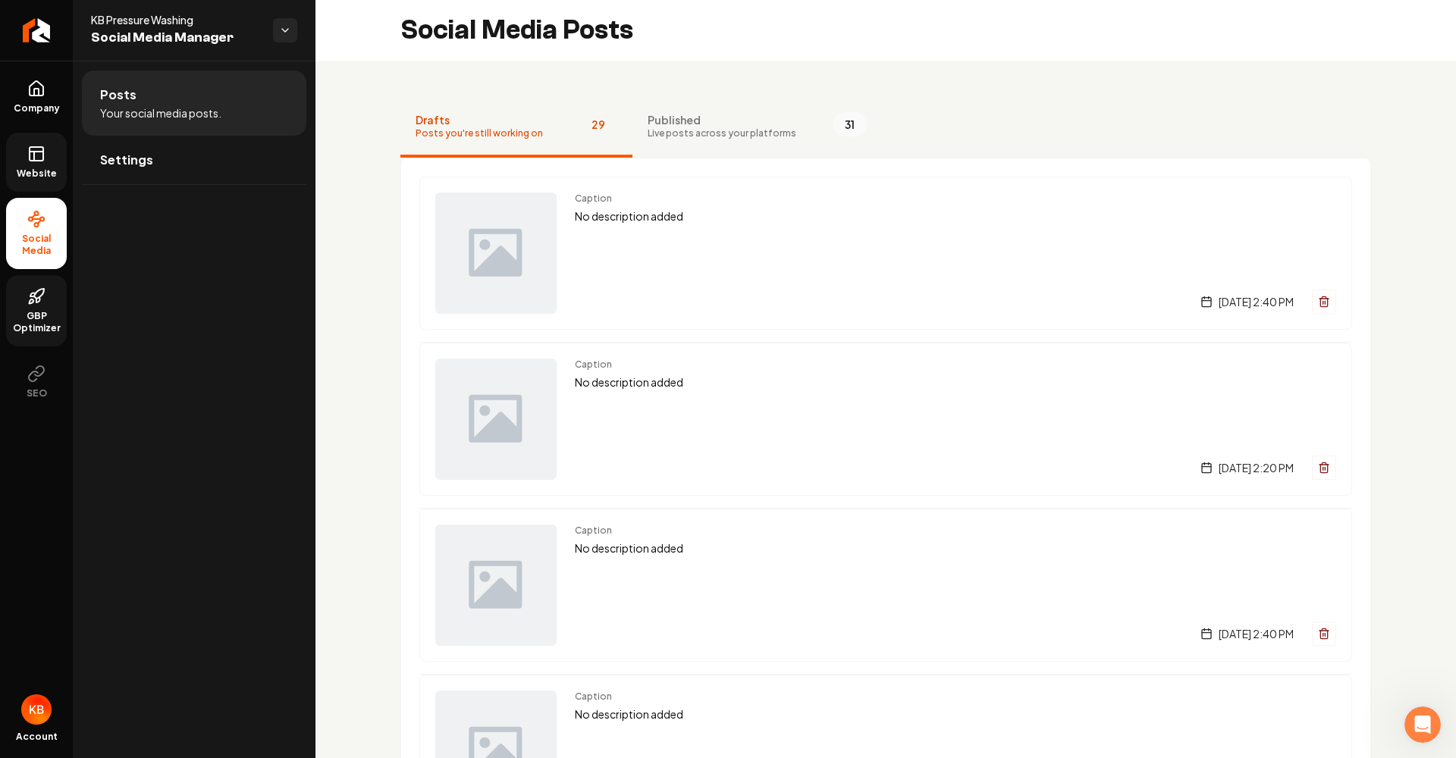
click at [55, 150] on link "Website" at bounding box center [36, 162] width 61 height 59
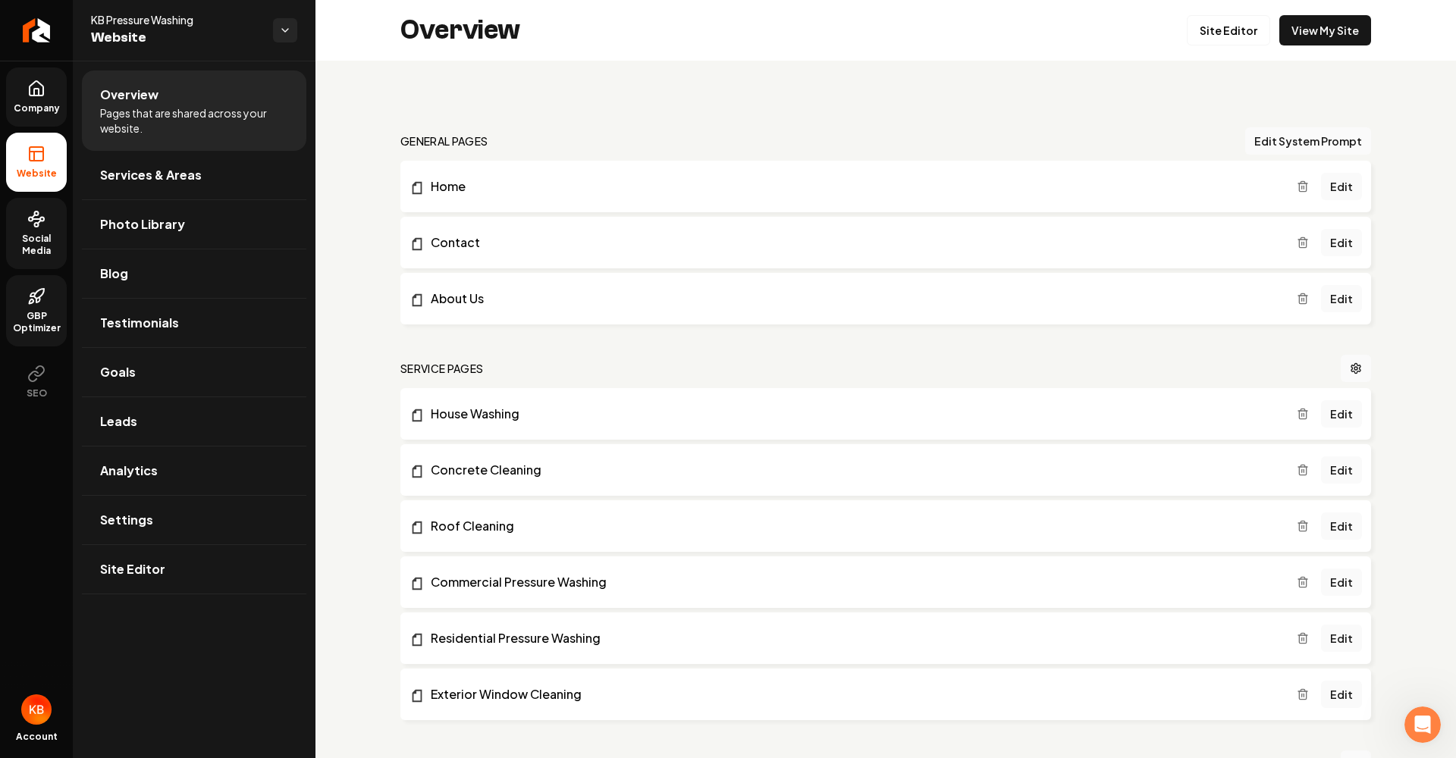
click at [41, 98] on link "Company" at bounding box center [36, 96] width 61 height 59
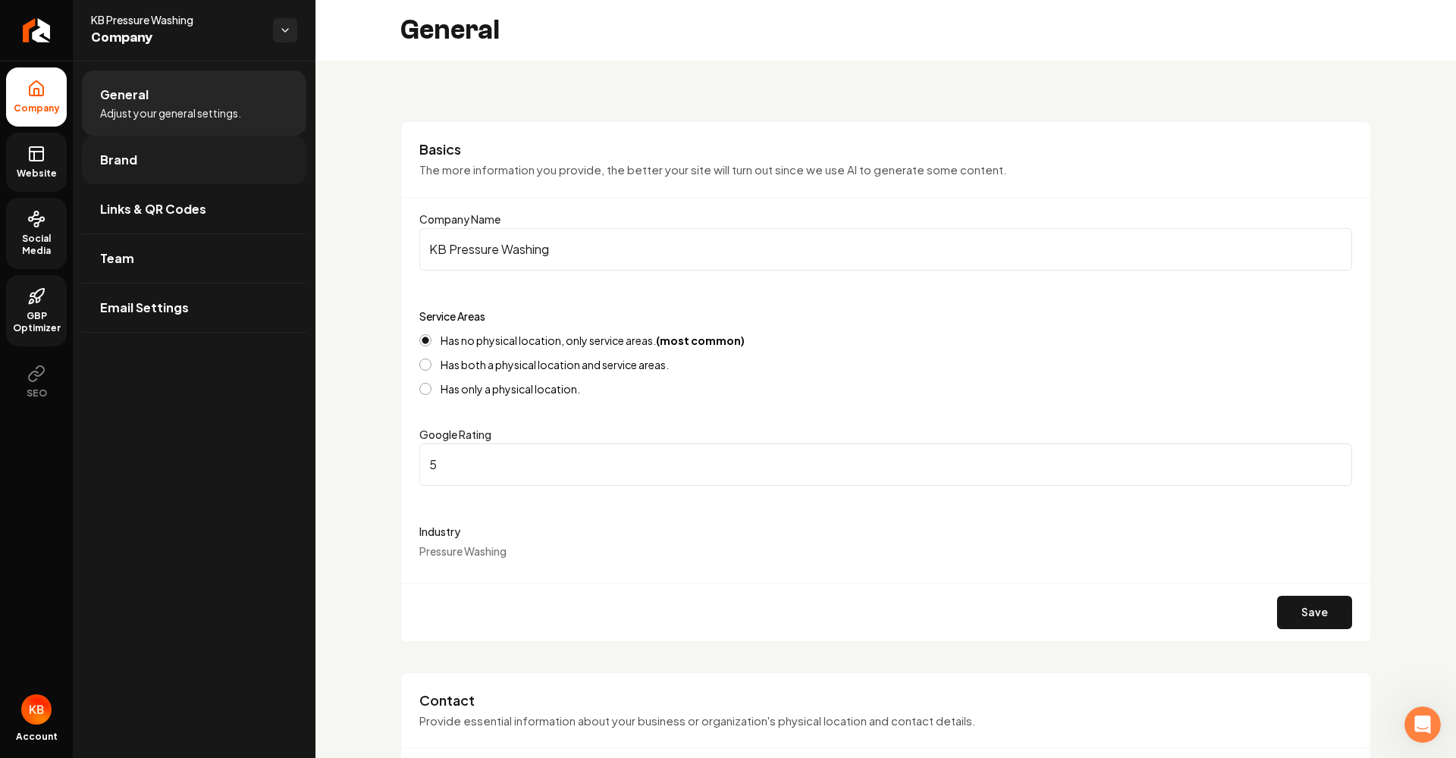
click at [184, 161] on link "Brand" at bounding box center [194, 160] width 224 height 49
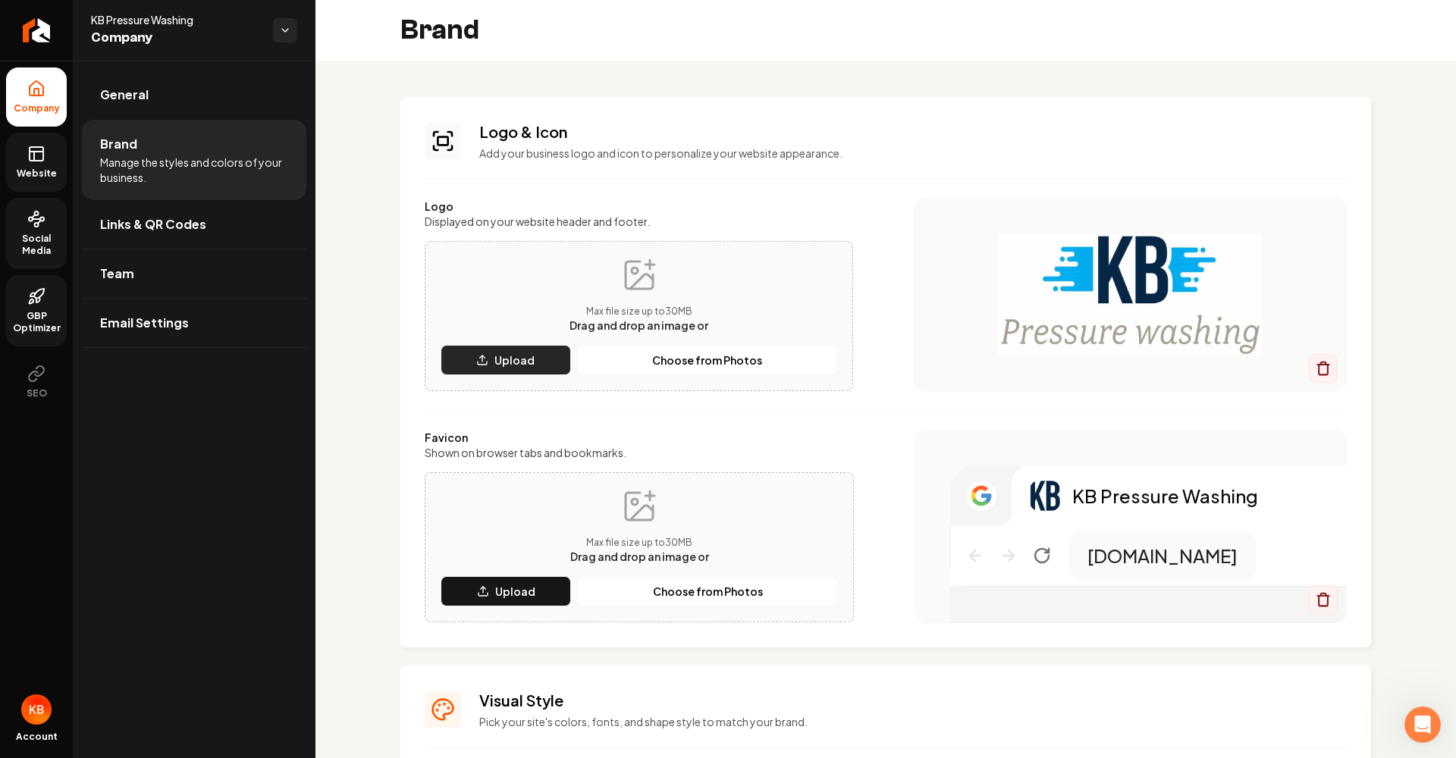
click at [564, 359] on button "Upload" at bounding box center [506, 360] width 130 height 30
